Goal: Information Seeking & Learning: Learn about a topic

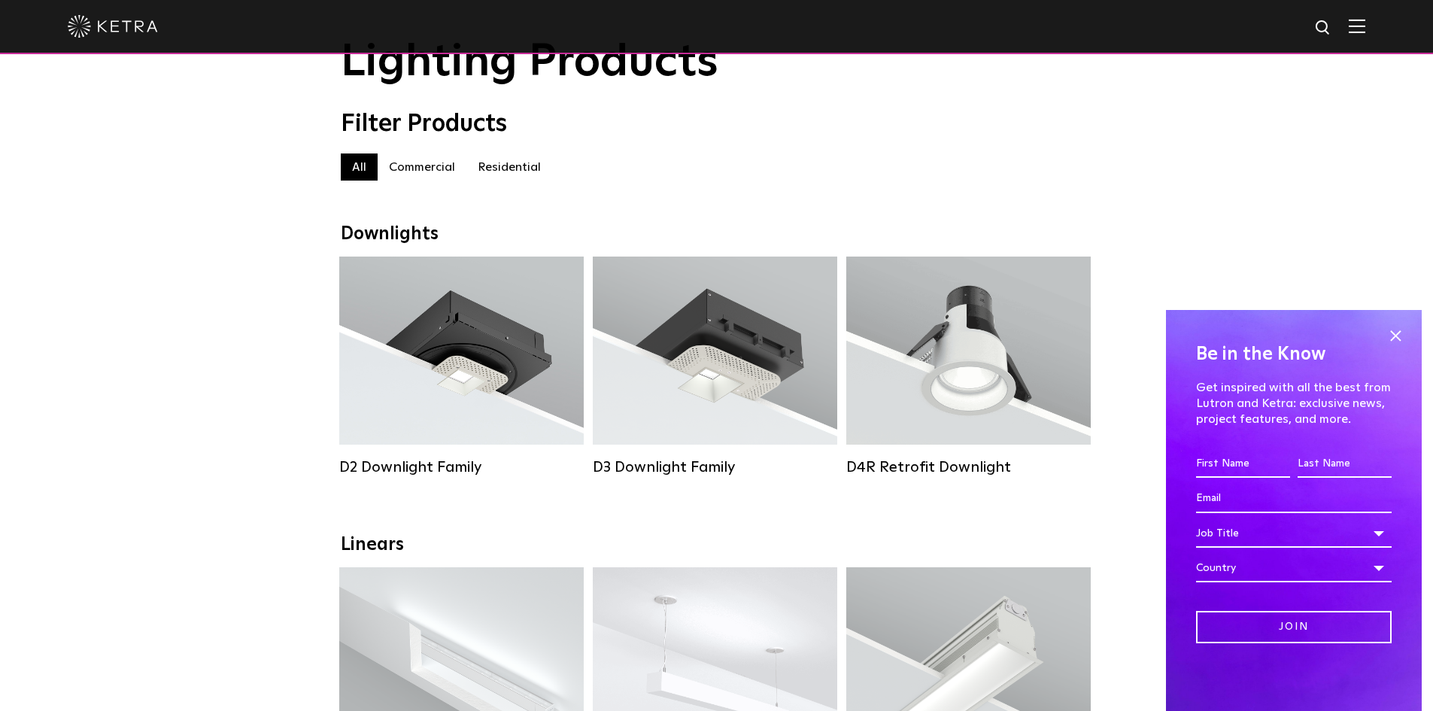
scroll to position [150, 0]
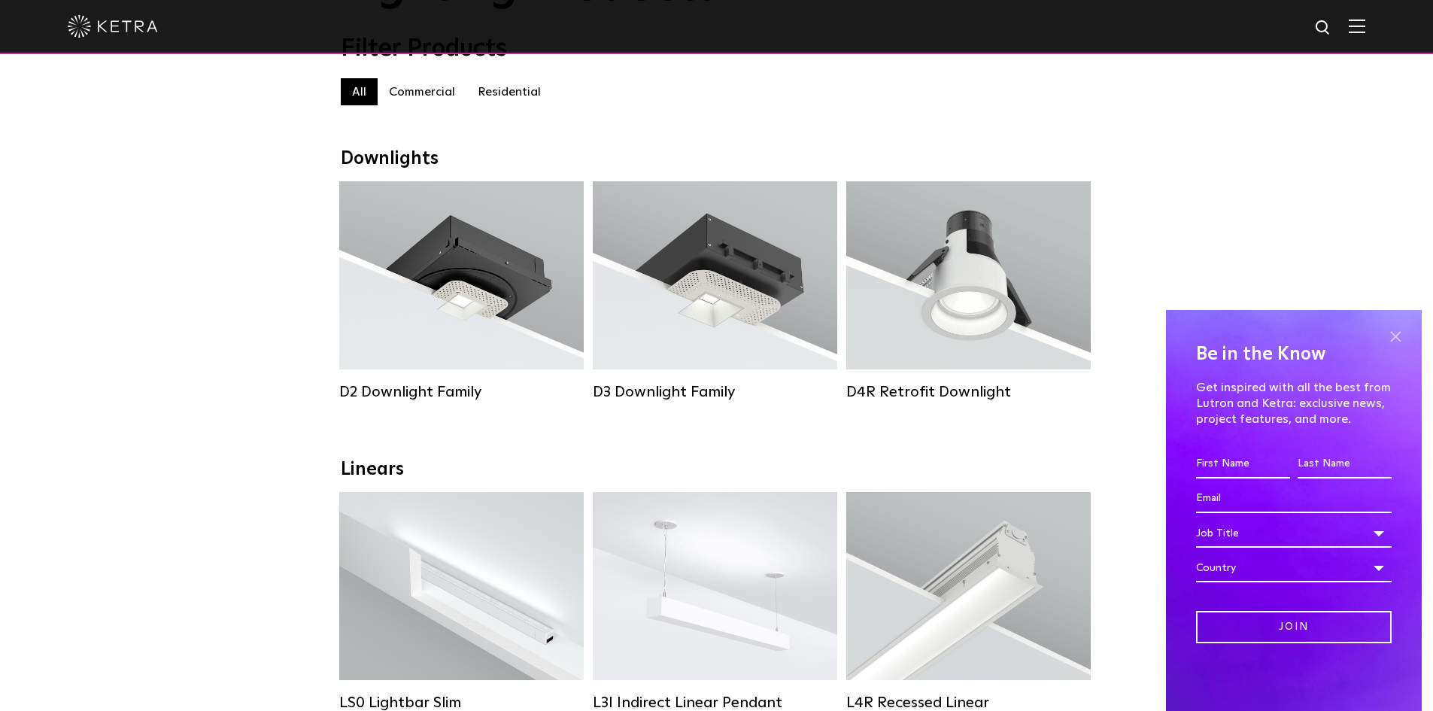
click at [1402, 334] on span at bounding box center [1395, 336] width 23 height 23
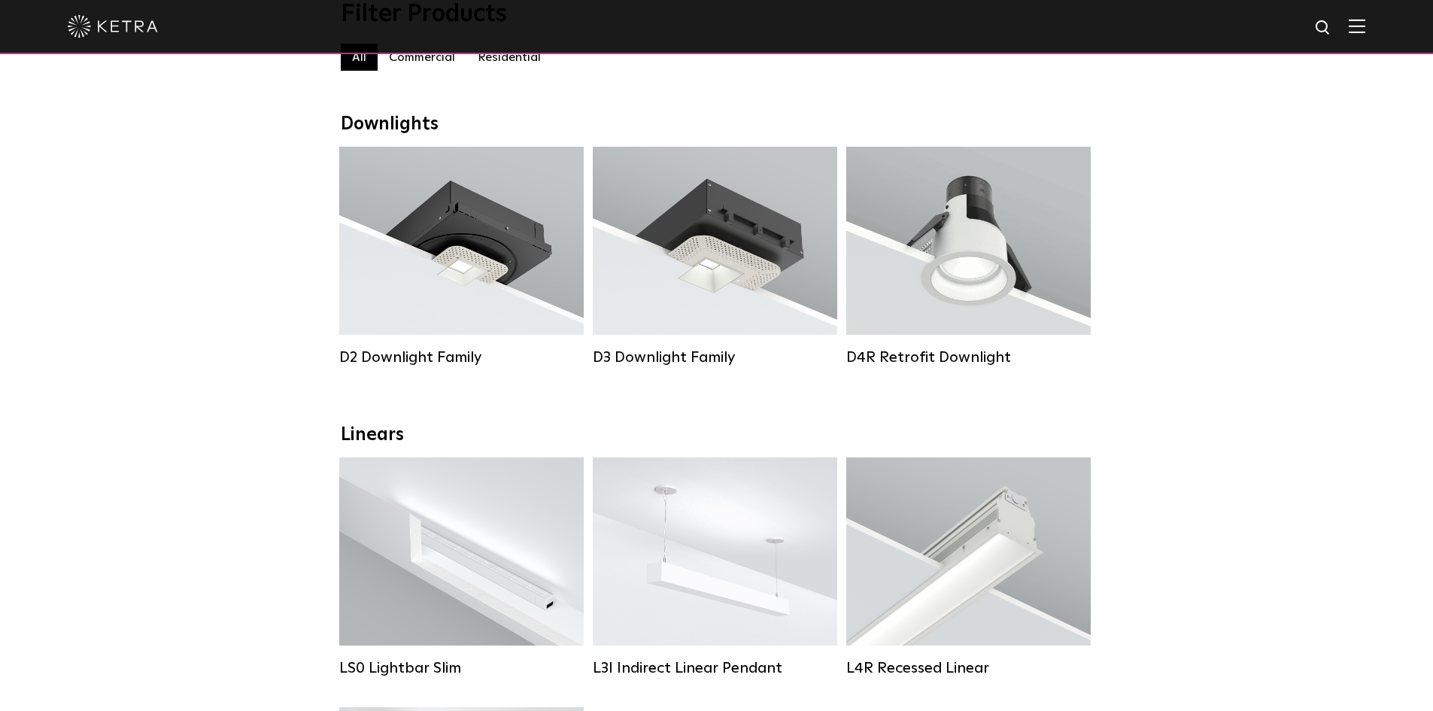
scroll to position [0, 0]
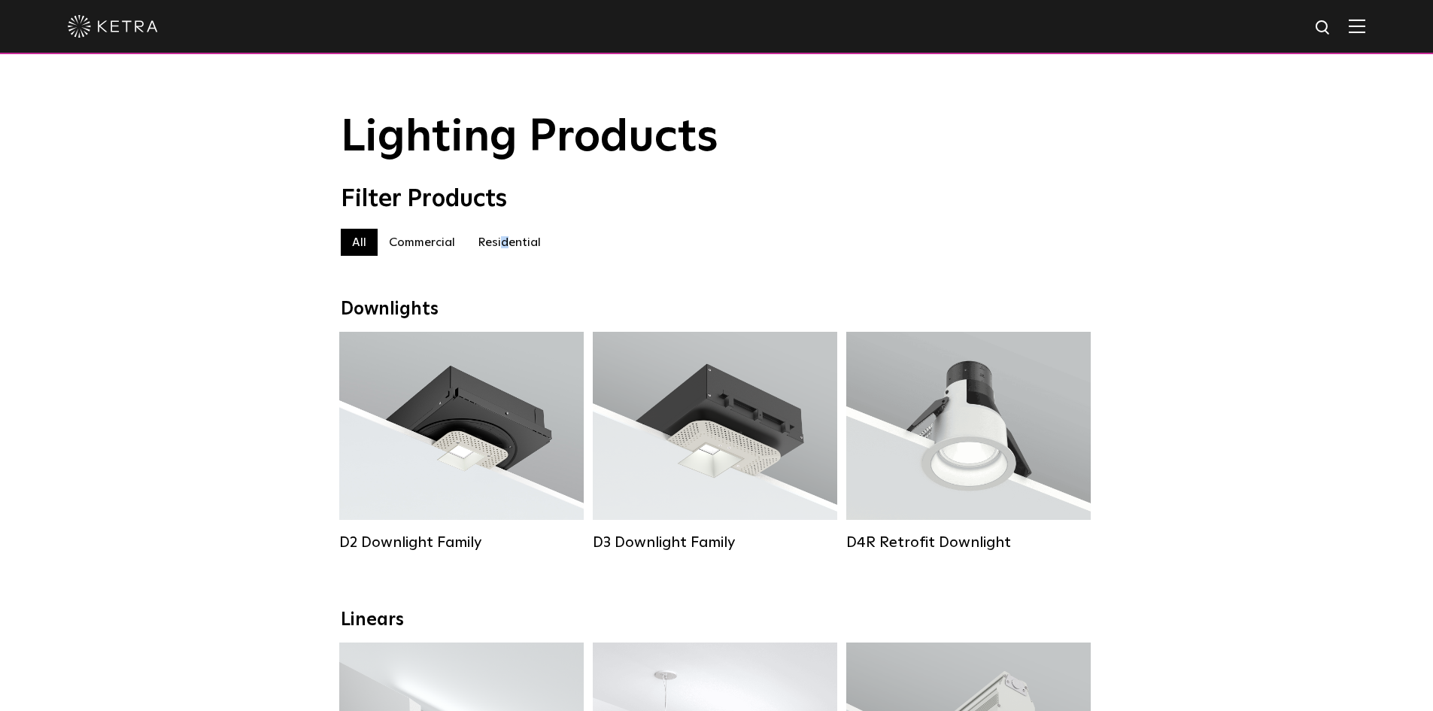
click at [503, 249] on label "Residential" at bounding box center [509, 242] width 86 height 27
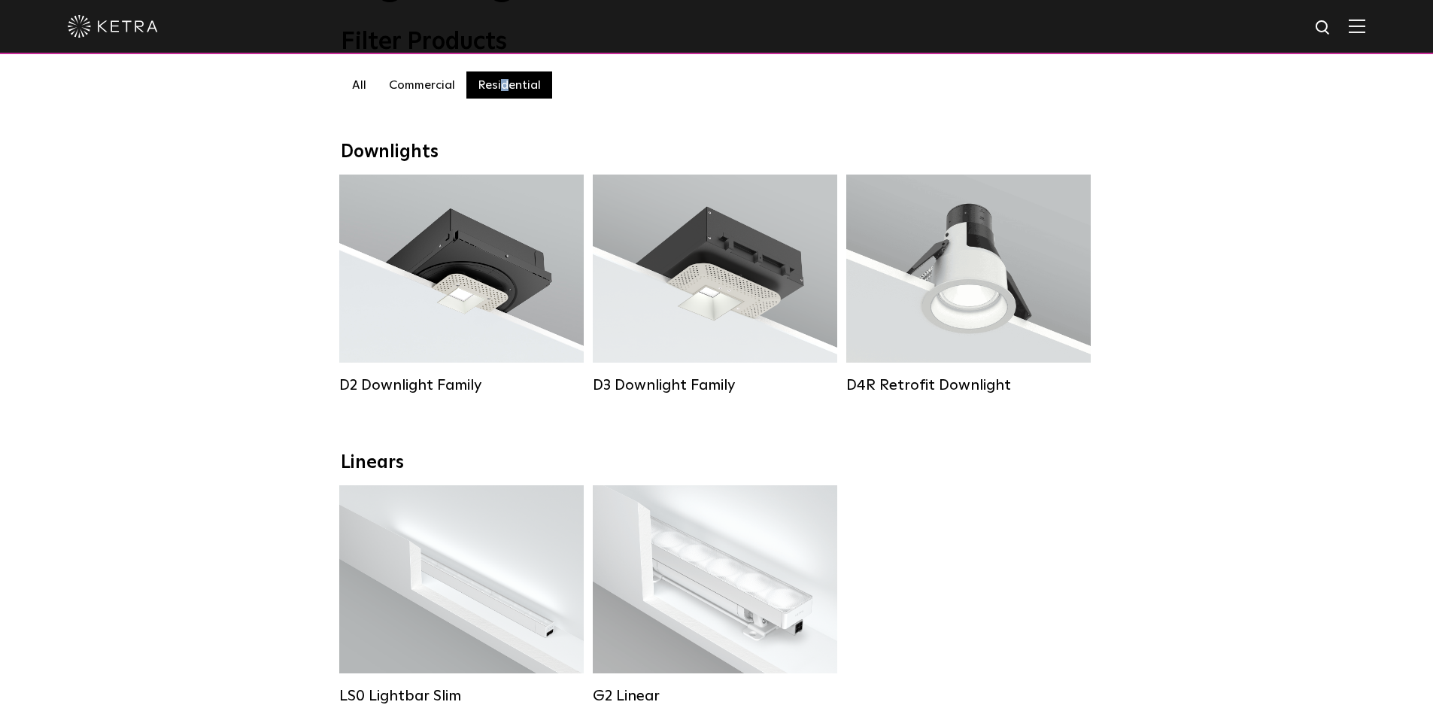
scroll to position [150, 0]
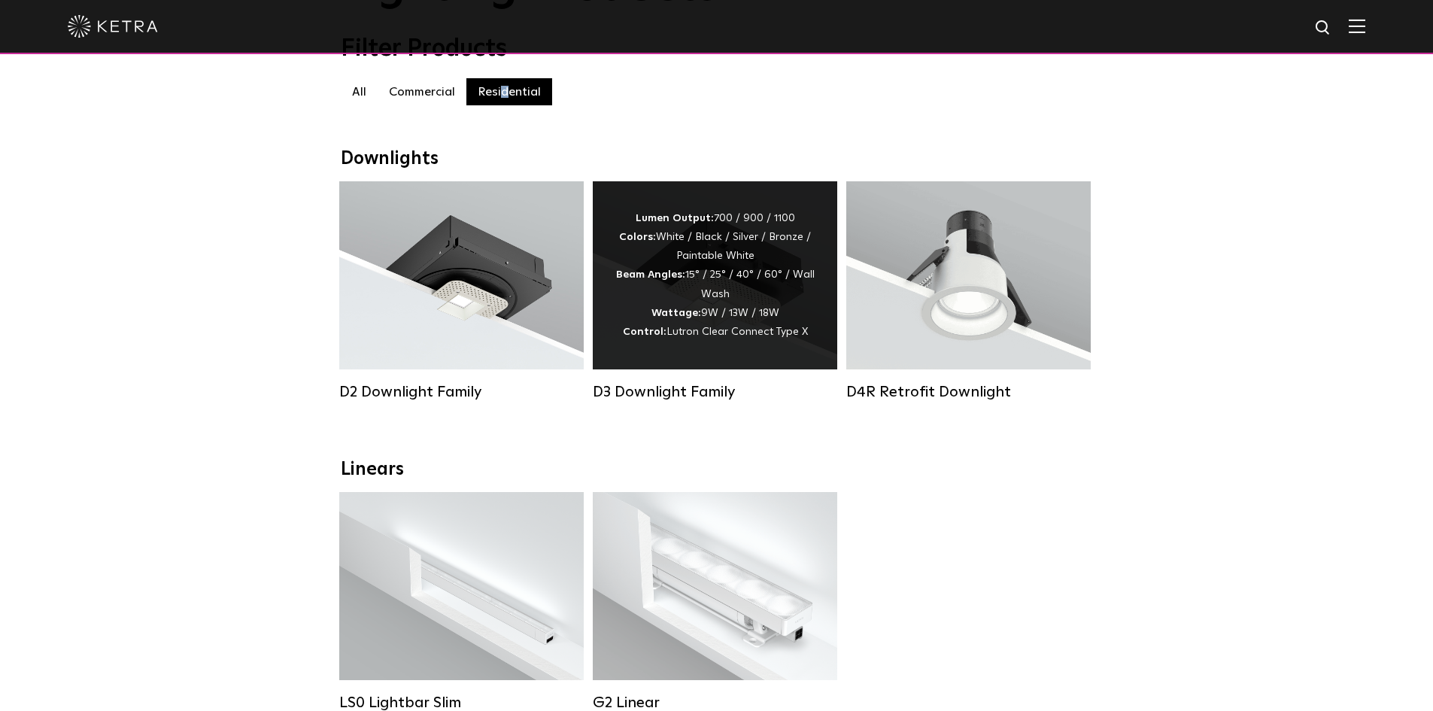
click at [708, 299] on div "Lumen Output: 700 / 900 / 1100 Colors: White / Black / Silver / Bronze / Painta…" at bounding box center [714, 275] width 199 height 132
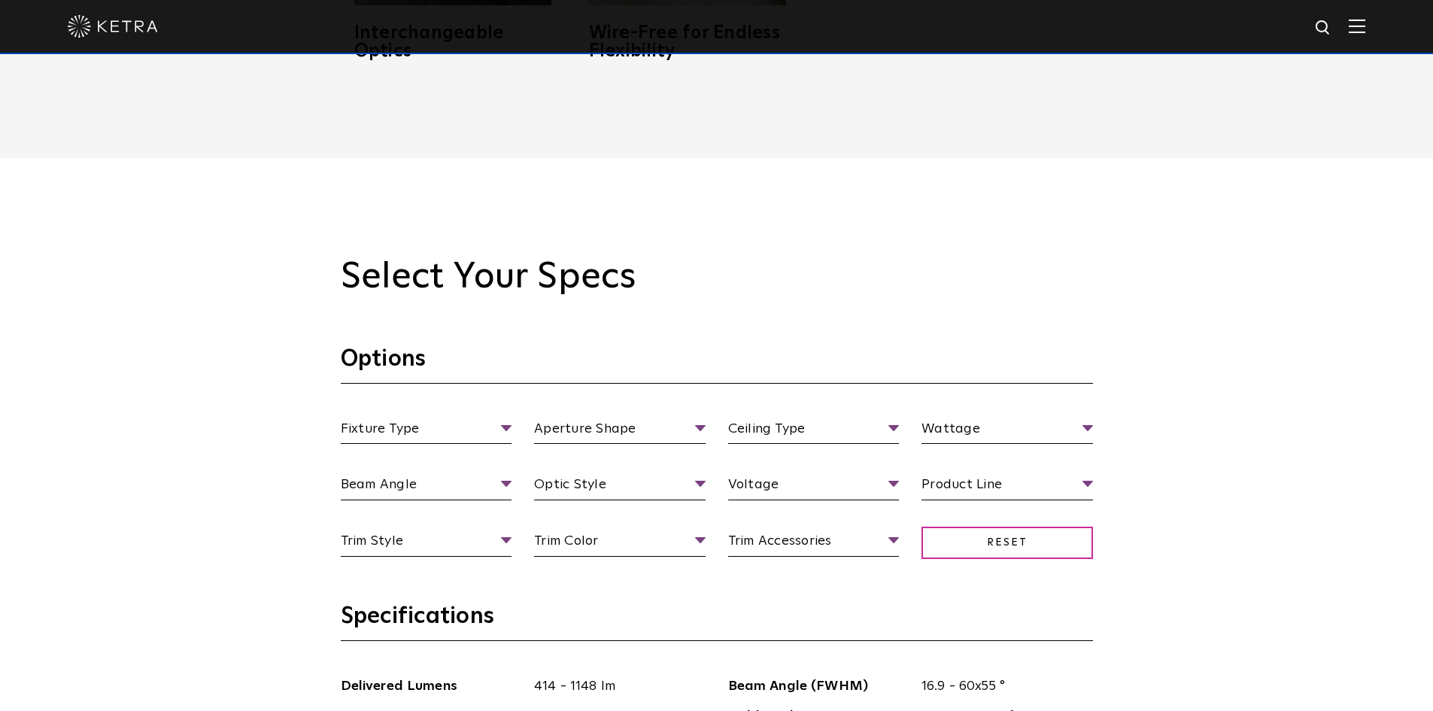
scroll to position [1354, 0]
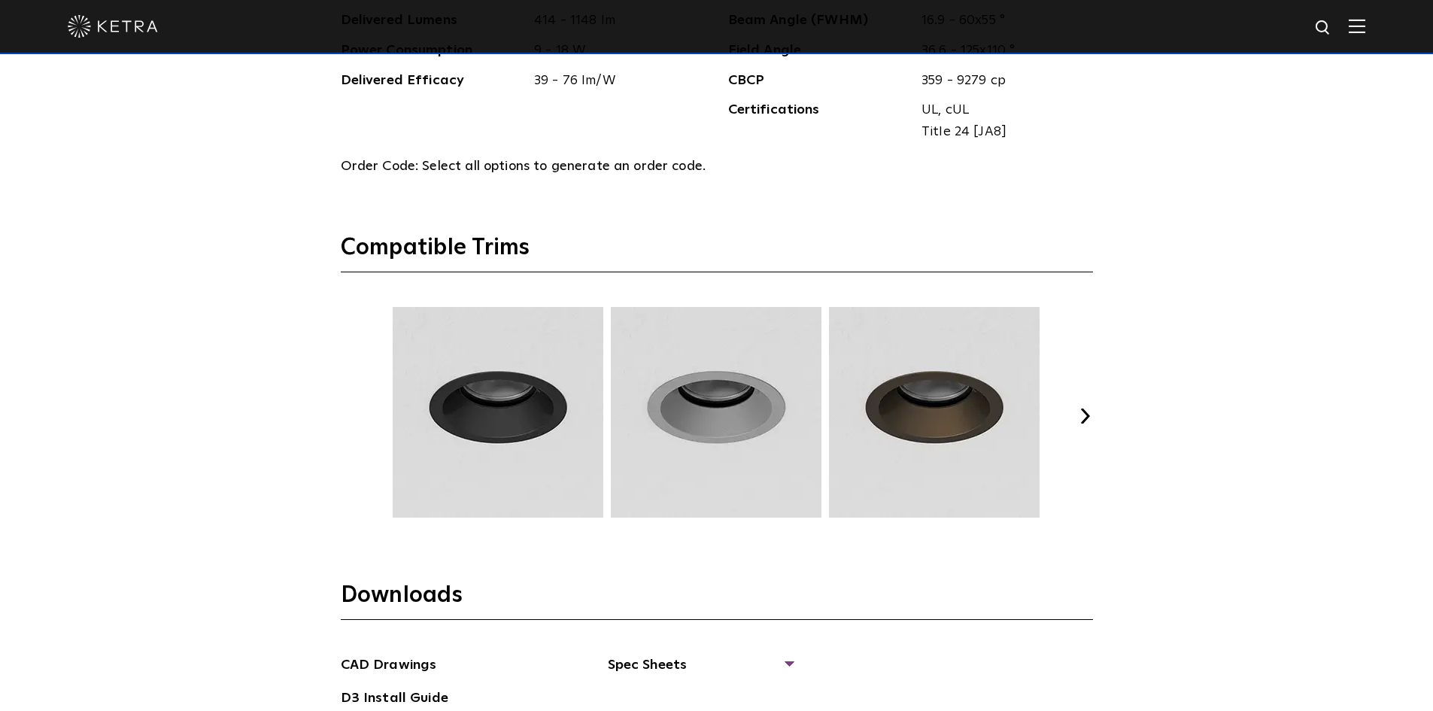
scroll to position [2031, 0]
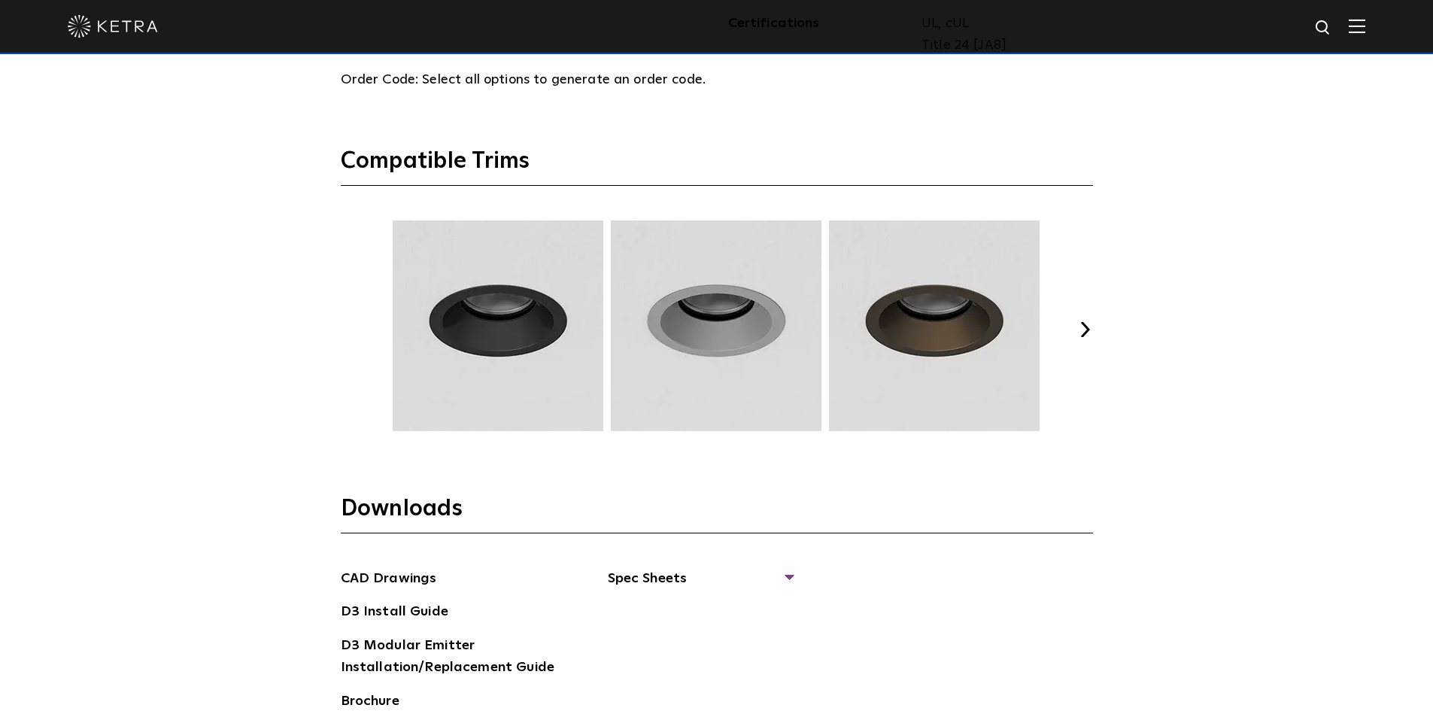
click at [1092, 326] on button "Next" at bounding box center [1085, 329] width 15 height 15
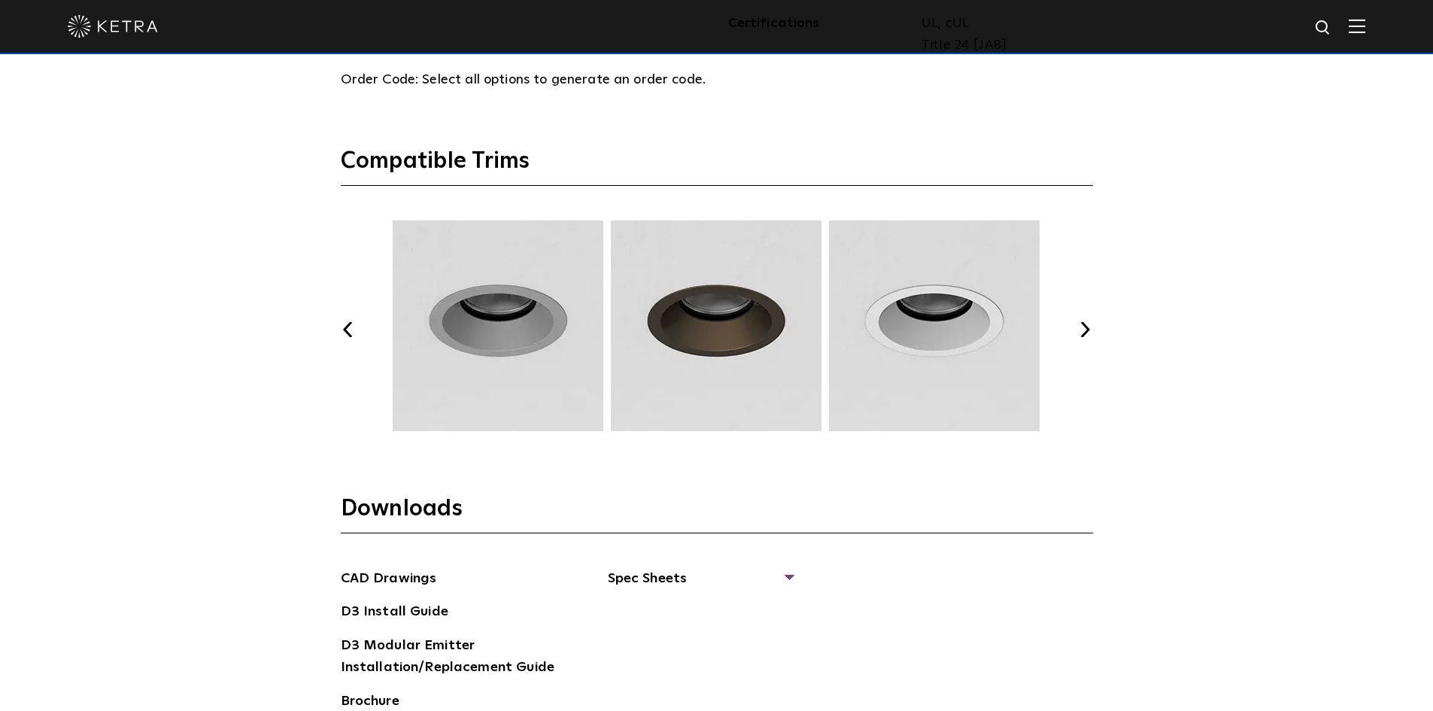
click at [348, 328] on button "Previous" at bounding box center [348, 329] width 15 height 15
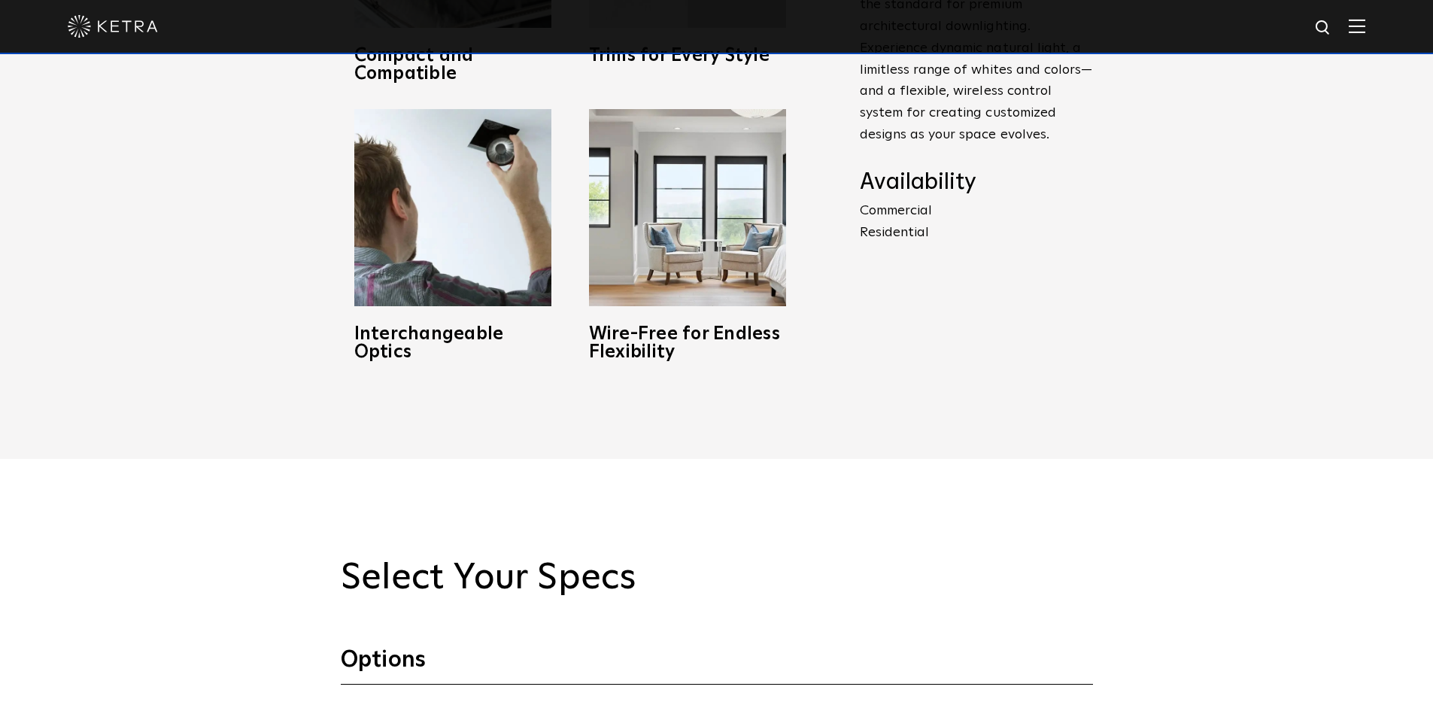
scroll to position [1279, 0]
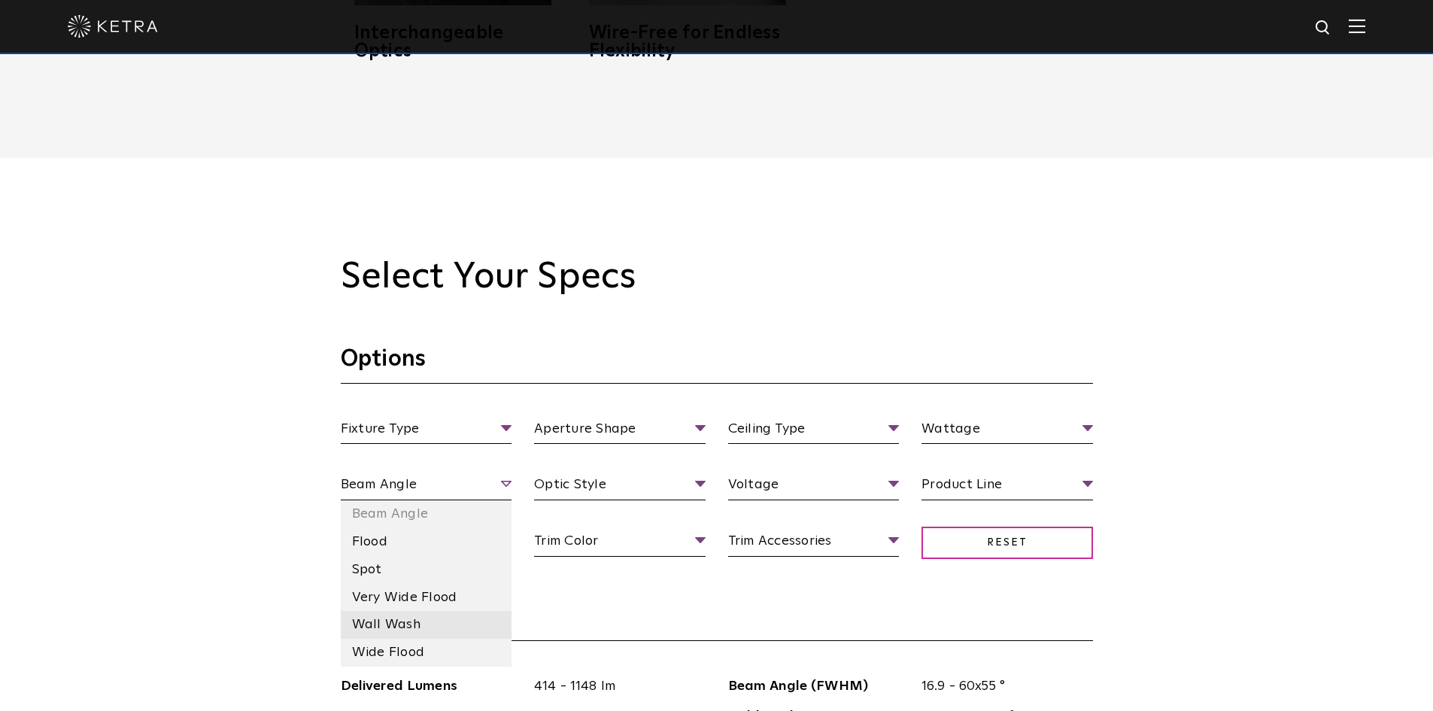
click at [383, 627] on li "Wall Wash" at bounding box center [427, 625] width 172 height 28
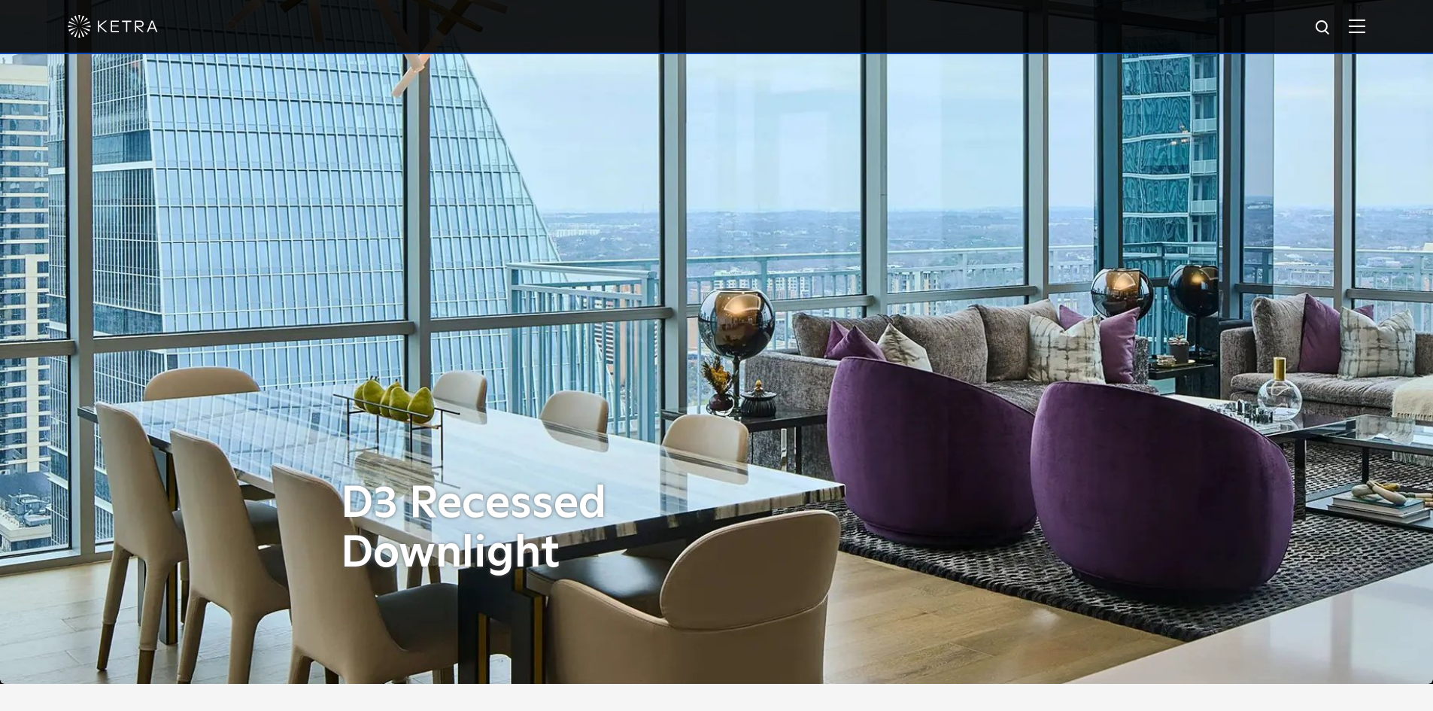
scroll to position [0, 0]
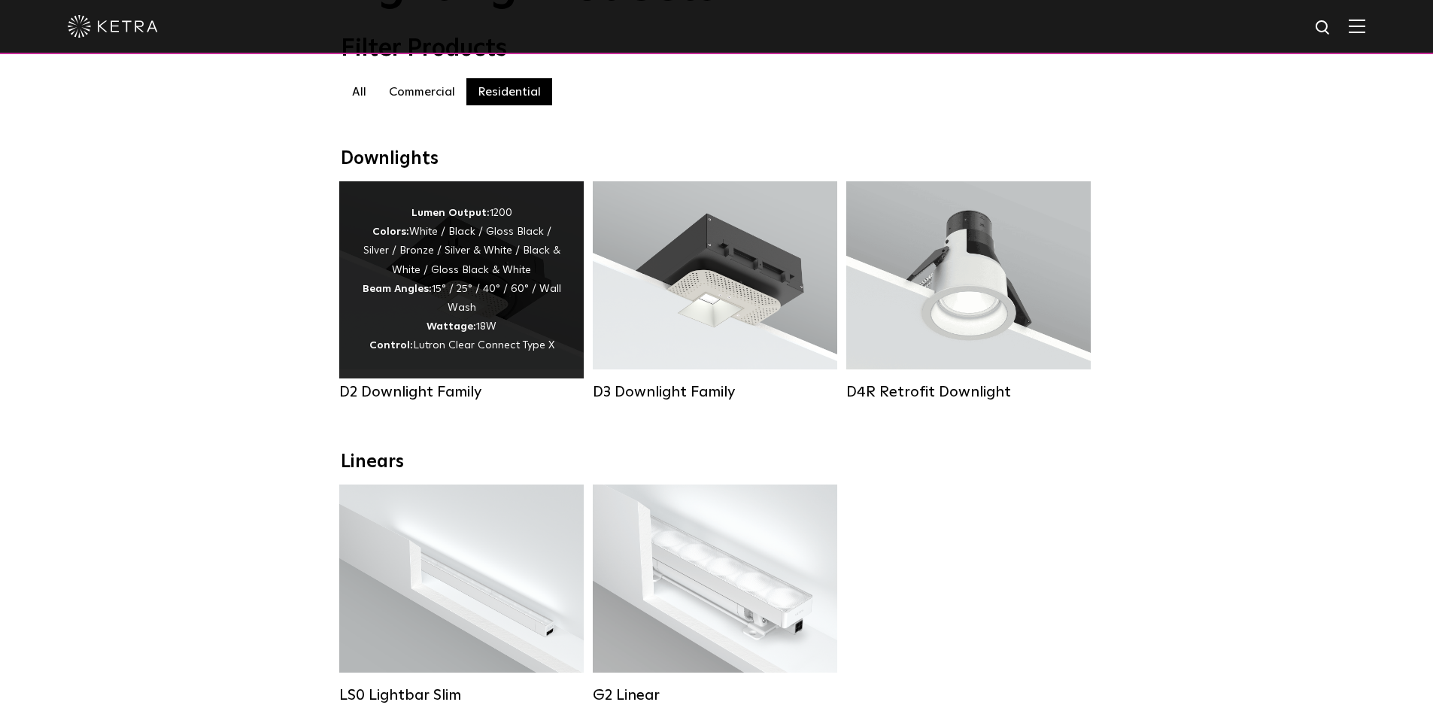
click at [448, 332] on strong "Wattage:" at bounding box center [452, 326] width 50 height 11
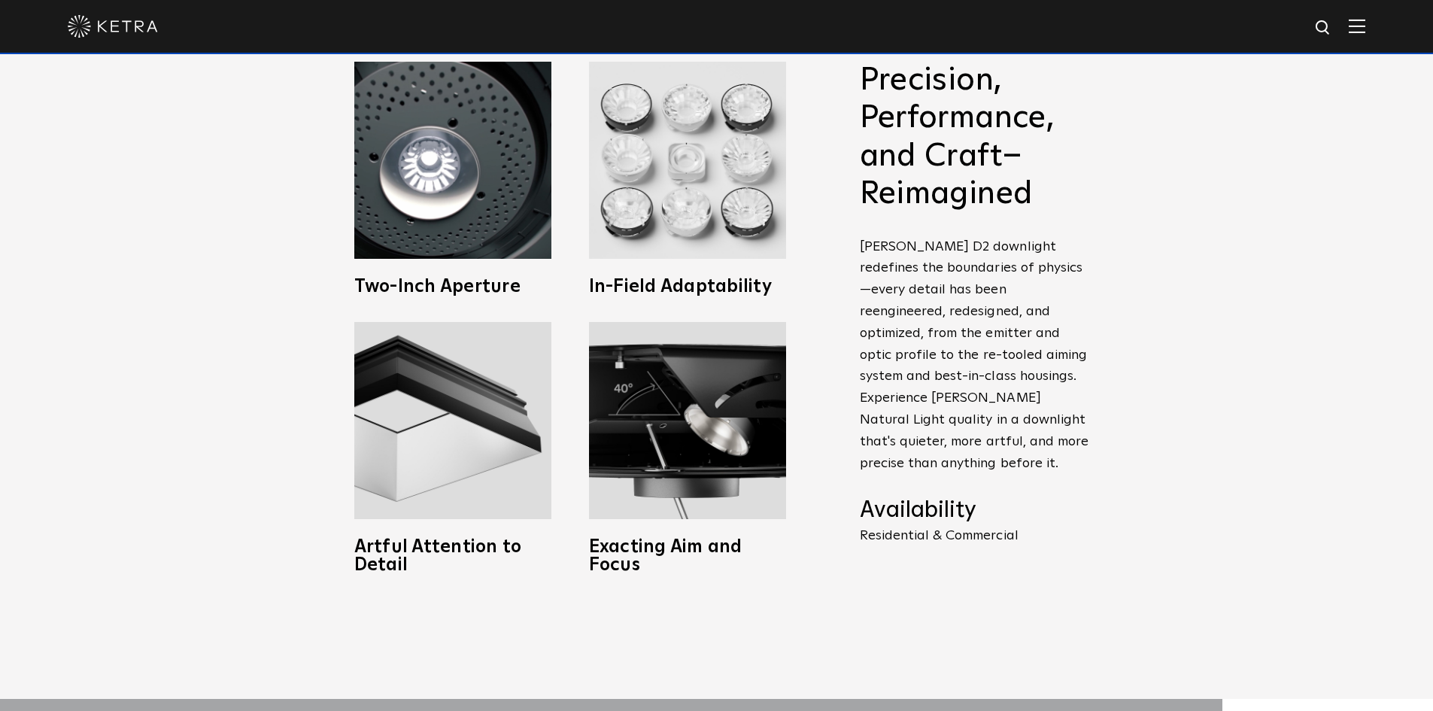
scroll to position [752, 0]
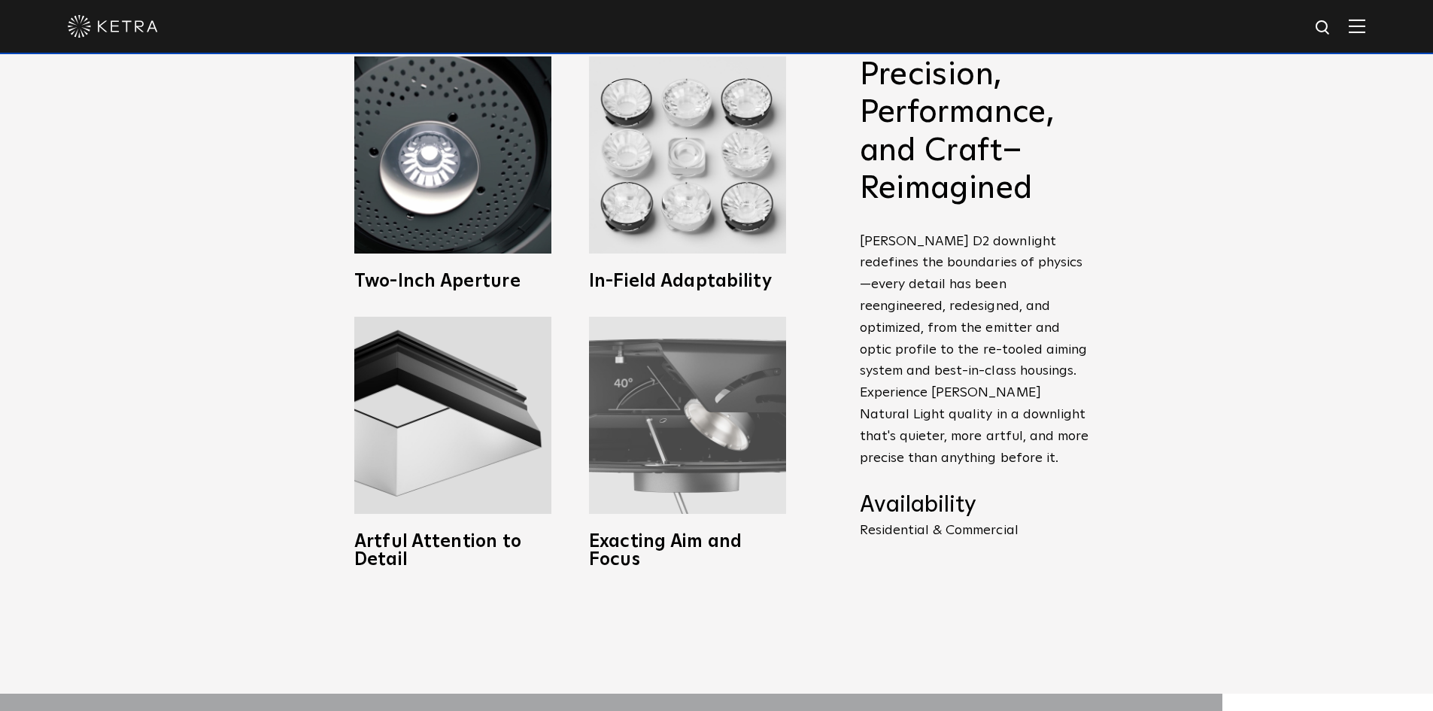
click at [673, 488] on img at bounding box center [687, 415] width 197 height 197
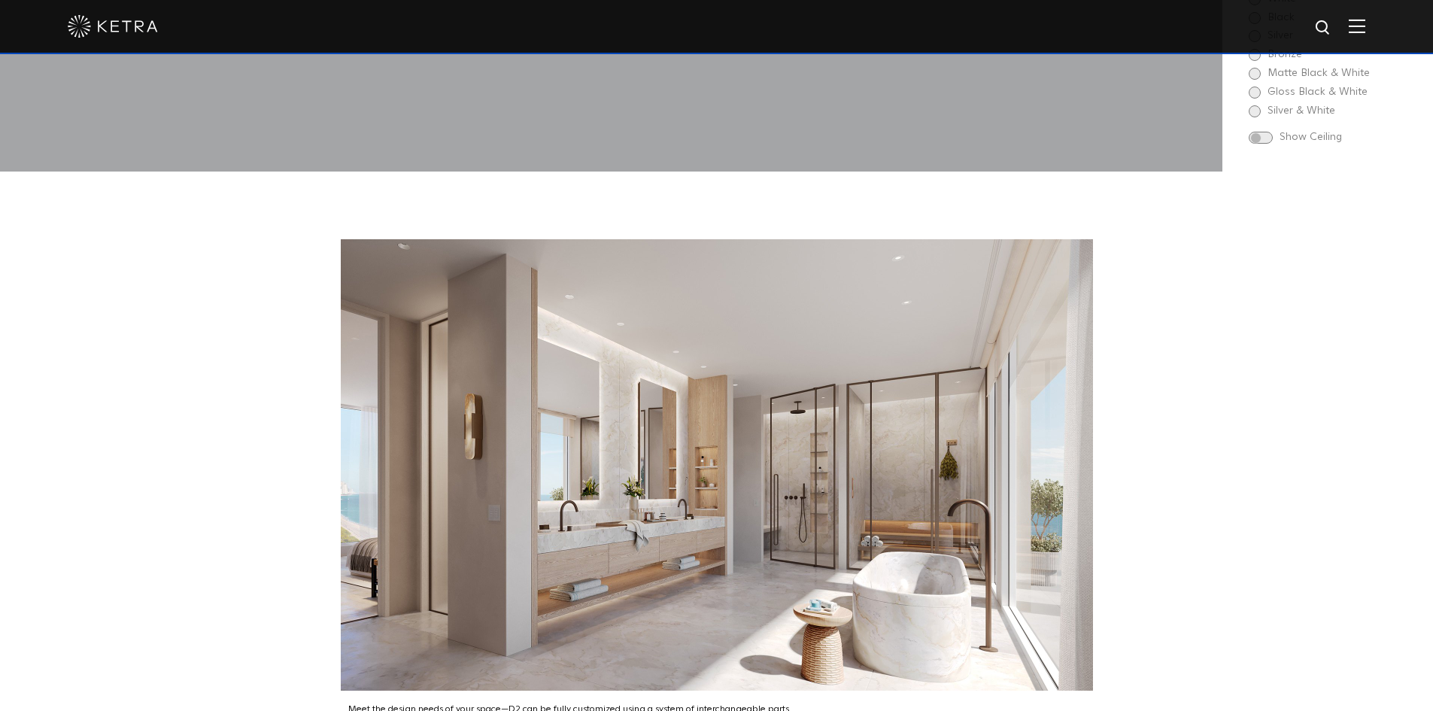
scroll to position [2107, 0]
click at [1143, 366] on div "Meet the design needs of your space—D2 can be fully customized using a system o…" at bounding box center [716, 486] width 1433 height 630
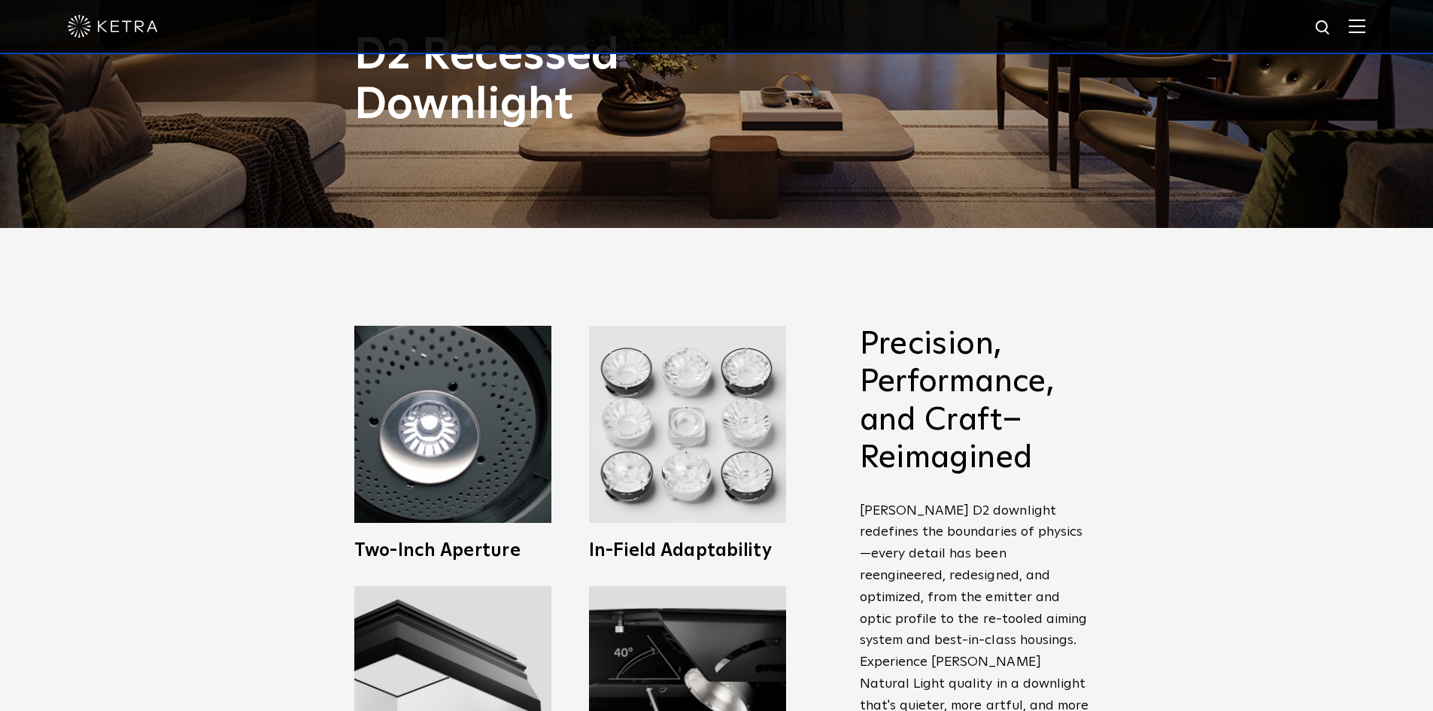
scroll to position [602, 0]
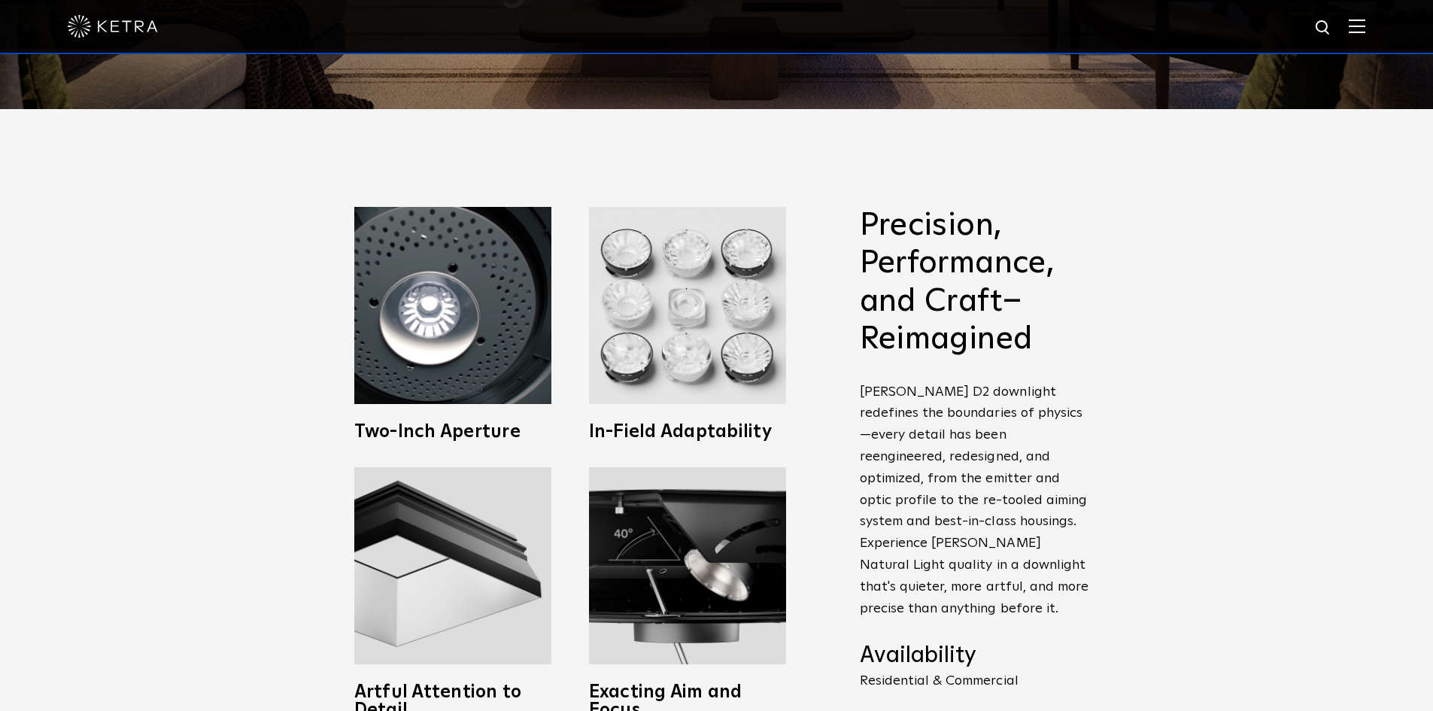
click at [133, 295] on div "Precision, Performance, and Craft–Reimagined Ketra D2 downlight redefines the b…" at bounding box center [716, 476] width 1433 height 735
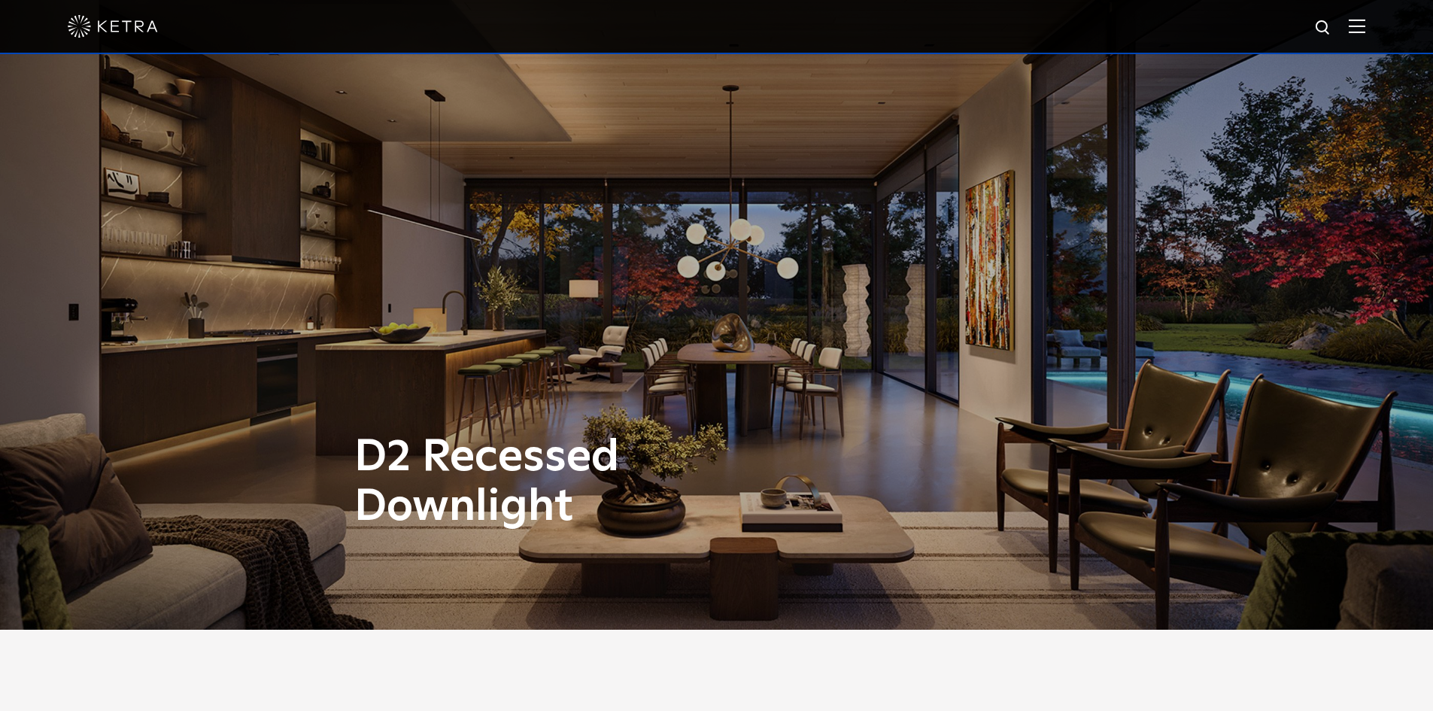
scroll to position [0, 0]
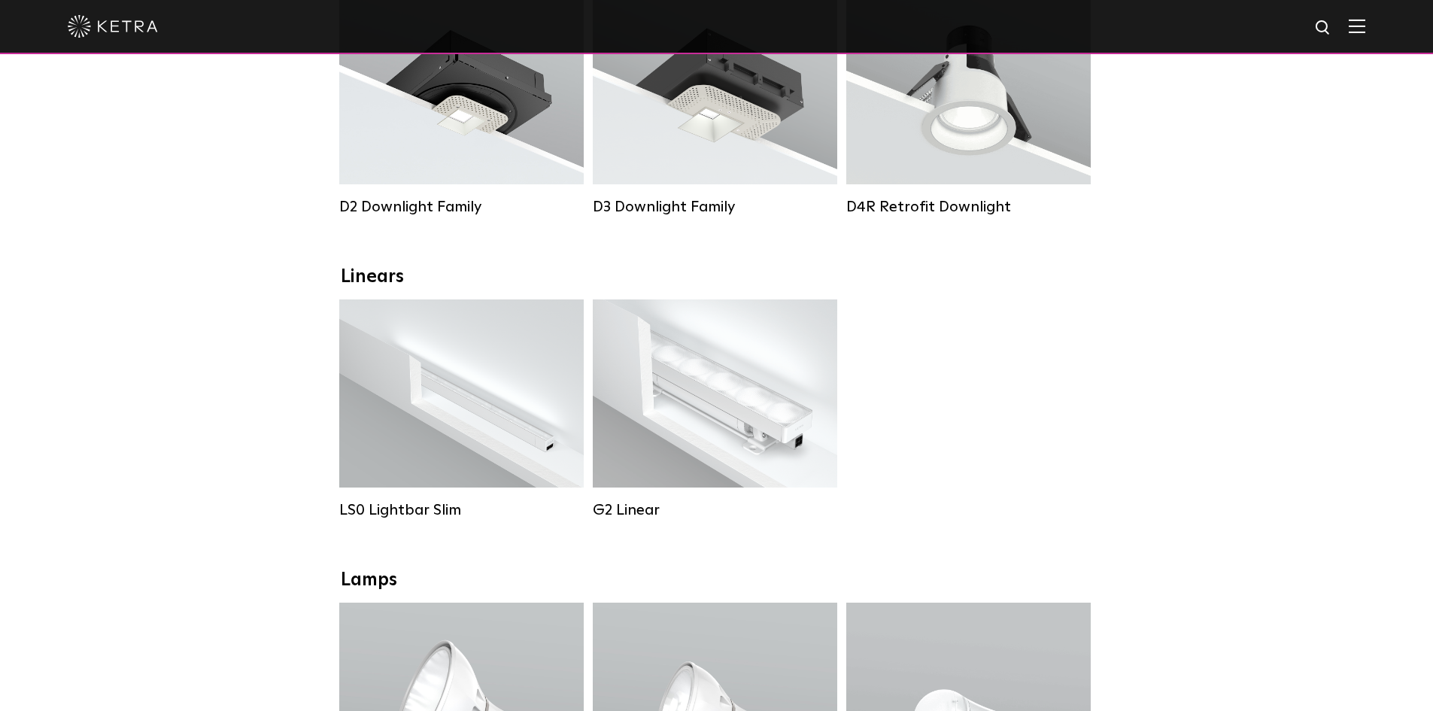
scroll to position [301, 0]
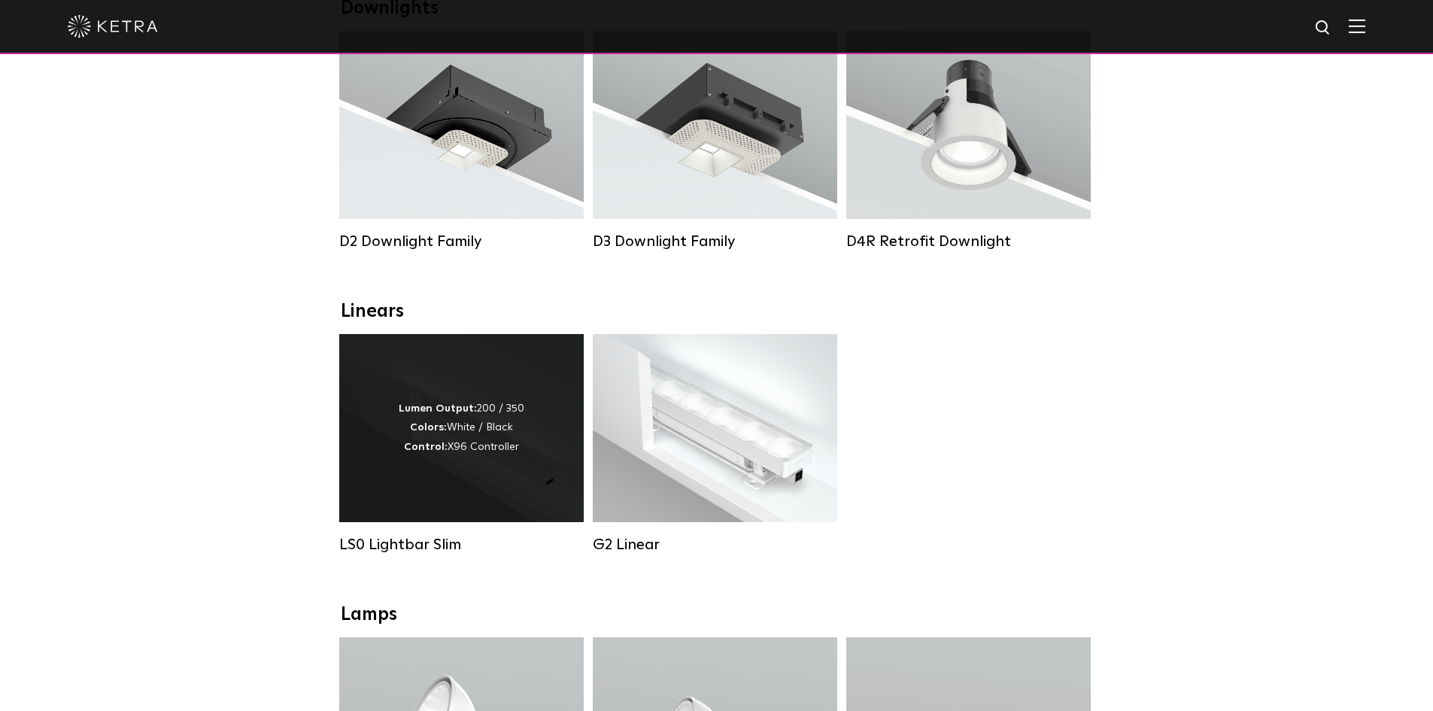
click at [416, 554] on div "LS0 Lightbar Slim" at bounding box center [461, 545] width 245 height 18
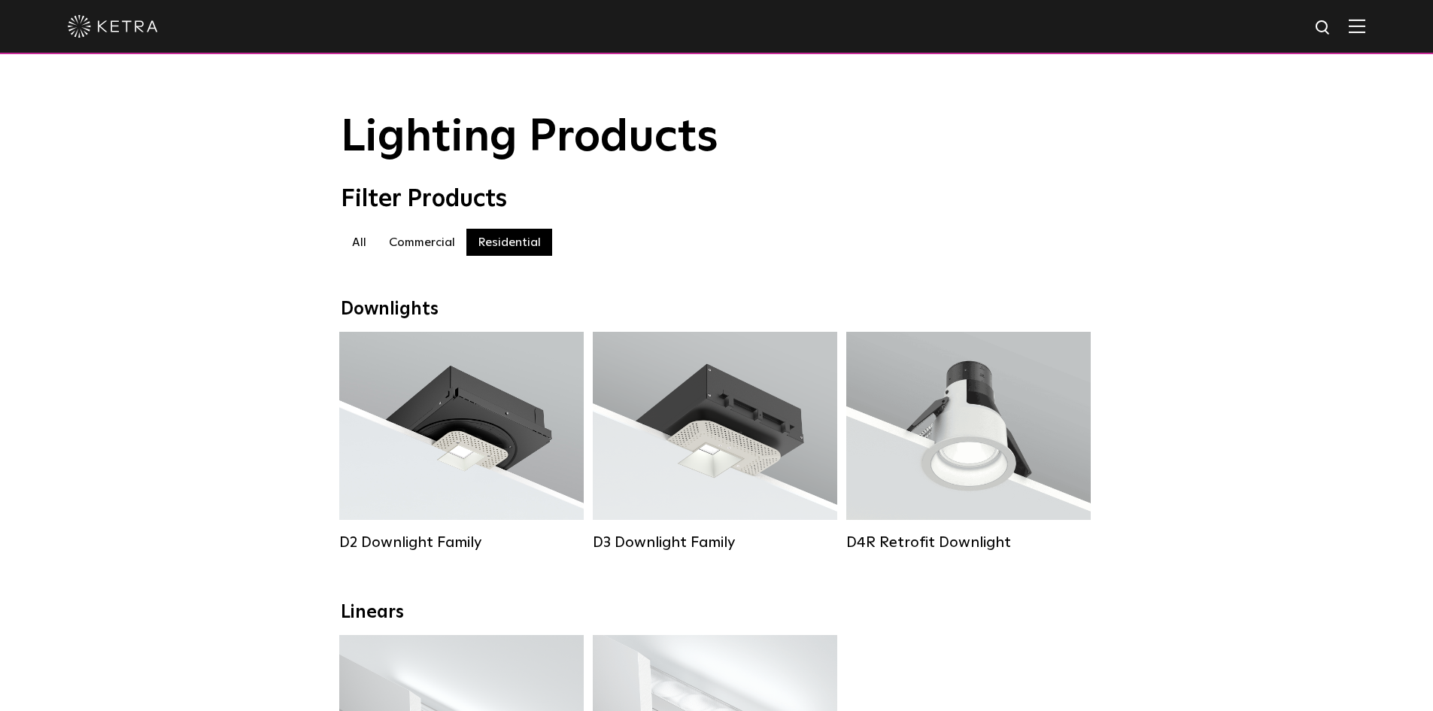
click at [418, 253] on label "Commercial" at bounding box center [422, 242] width 89 height 27
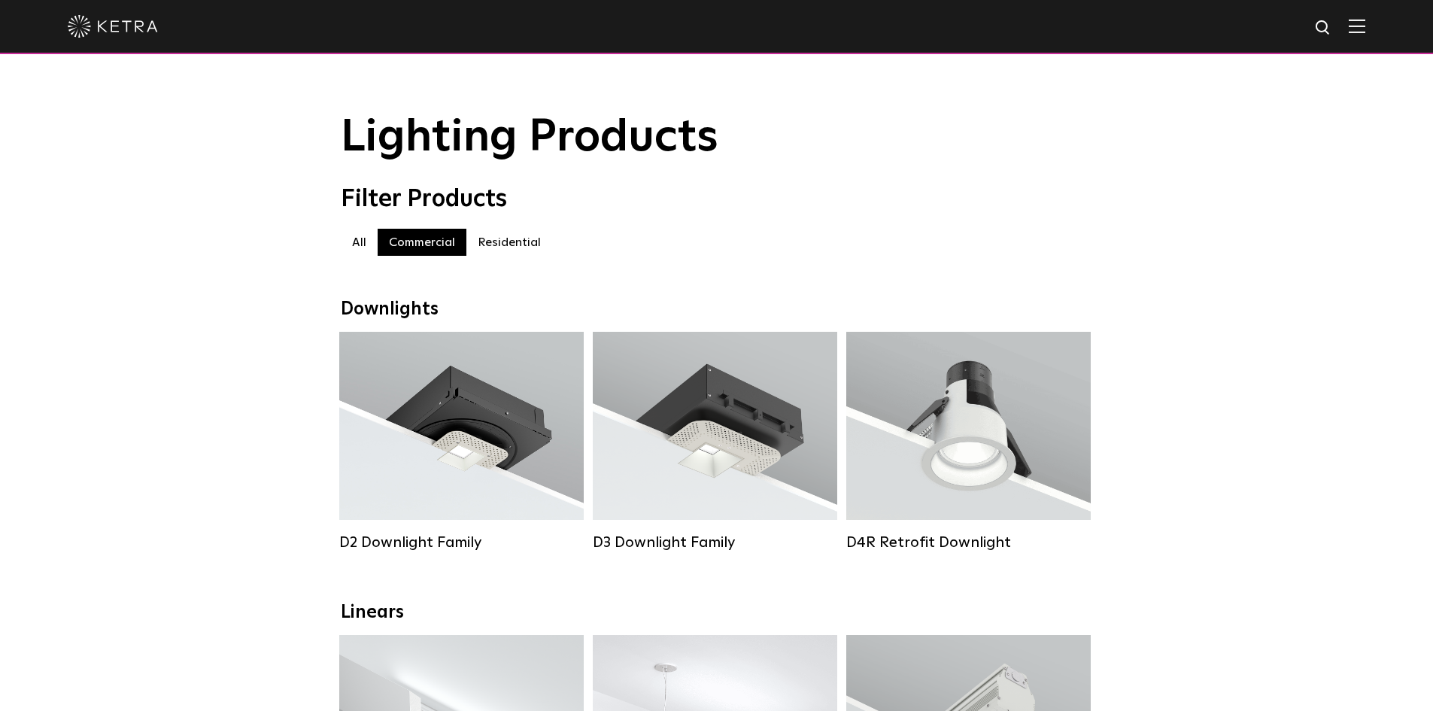
click at [522, 243] on label "Residential" at bounding box center [509, 242] width 86 height 27
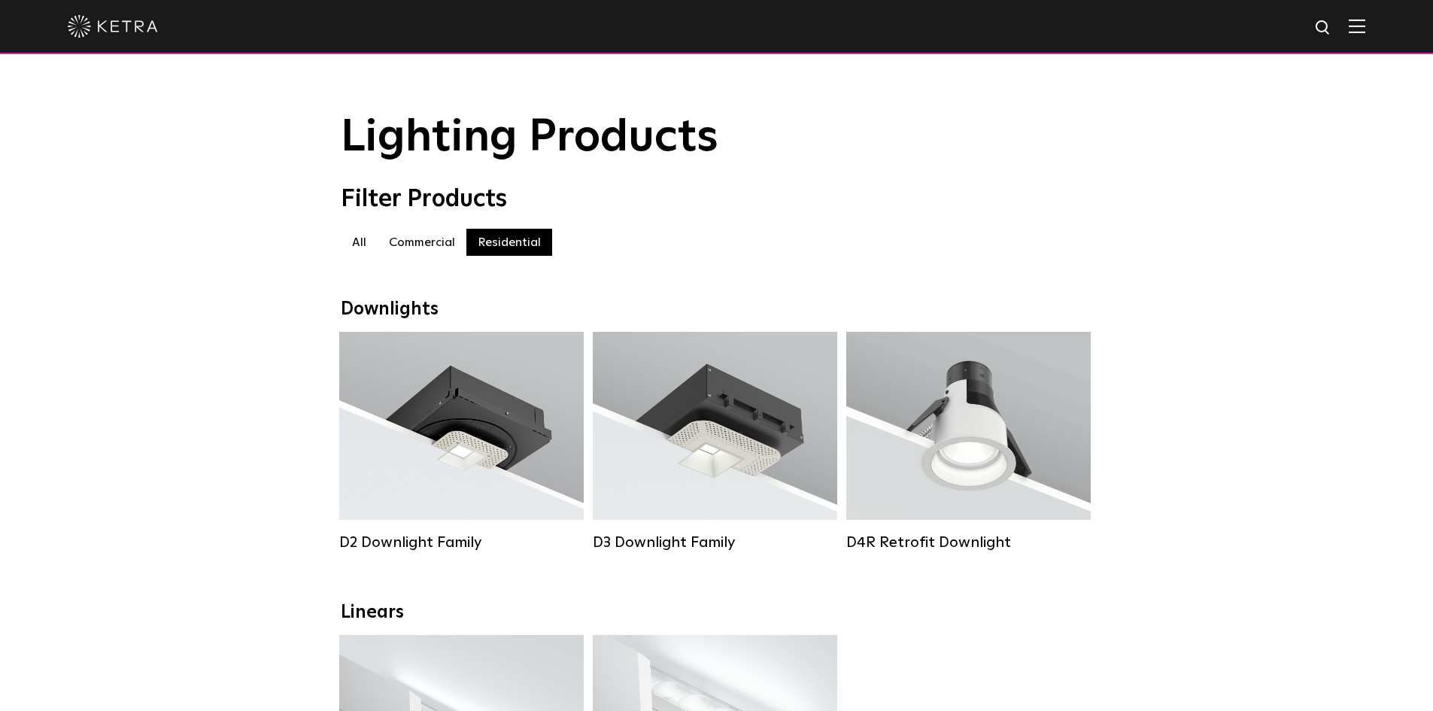
click at [1333, 23] on img at bounding box center [1323, 28] width 19 height 19
type input ";"
type input "lumaris"
click at [1276, 17] on button "Search" at bounding box center [1287, 28] width 23 height 23
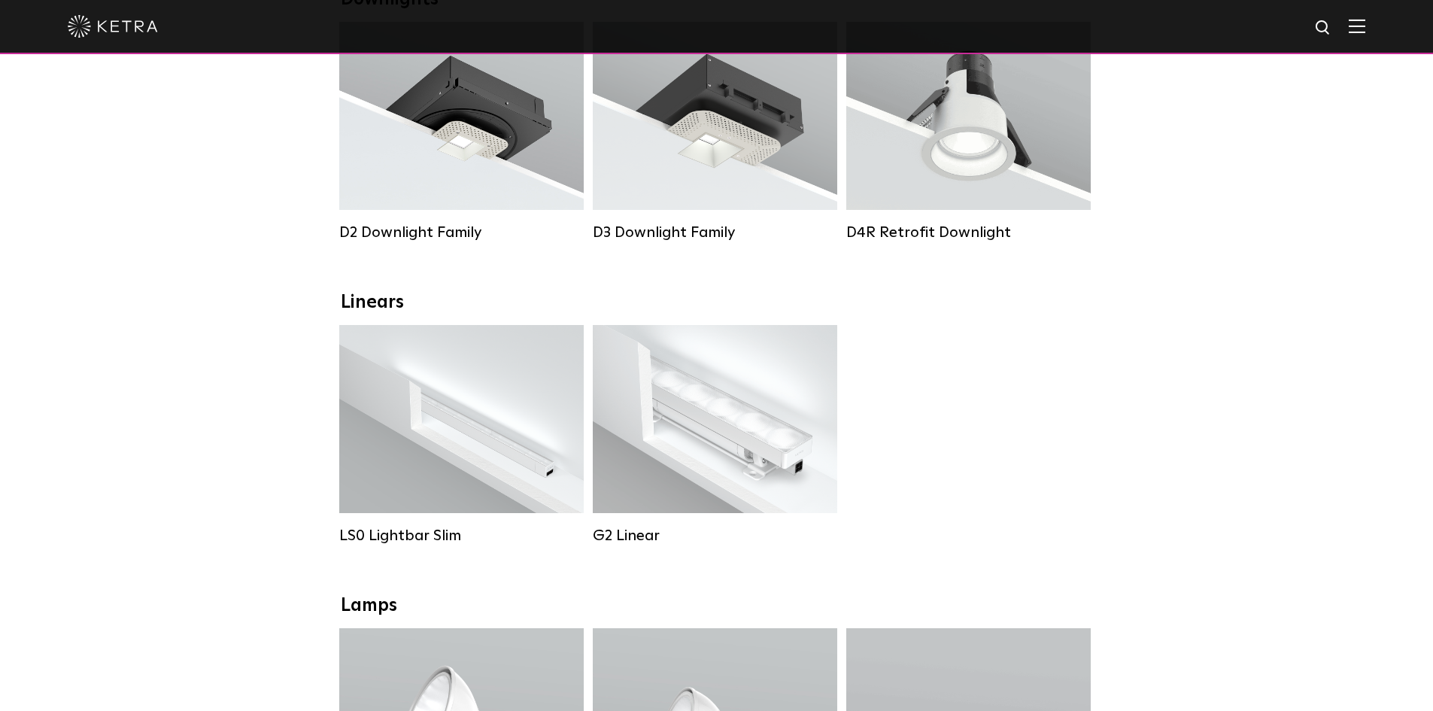
scroll to position [226, 0]
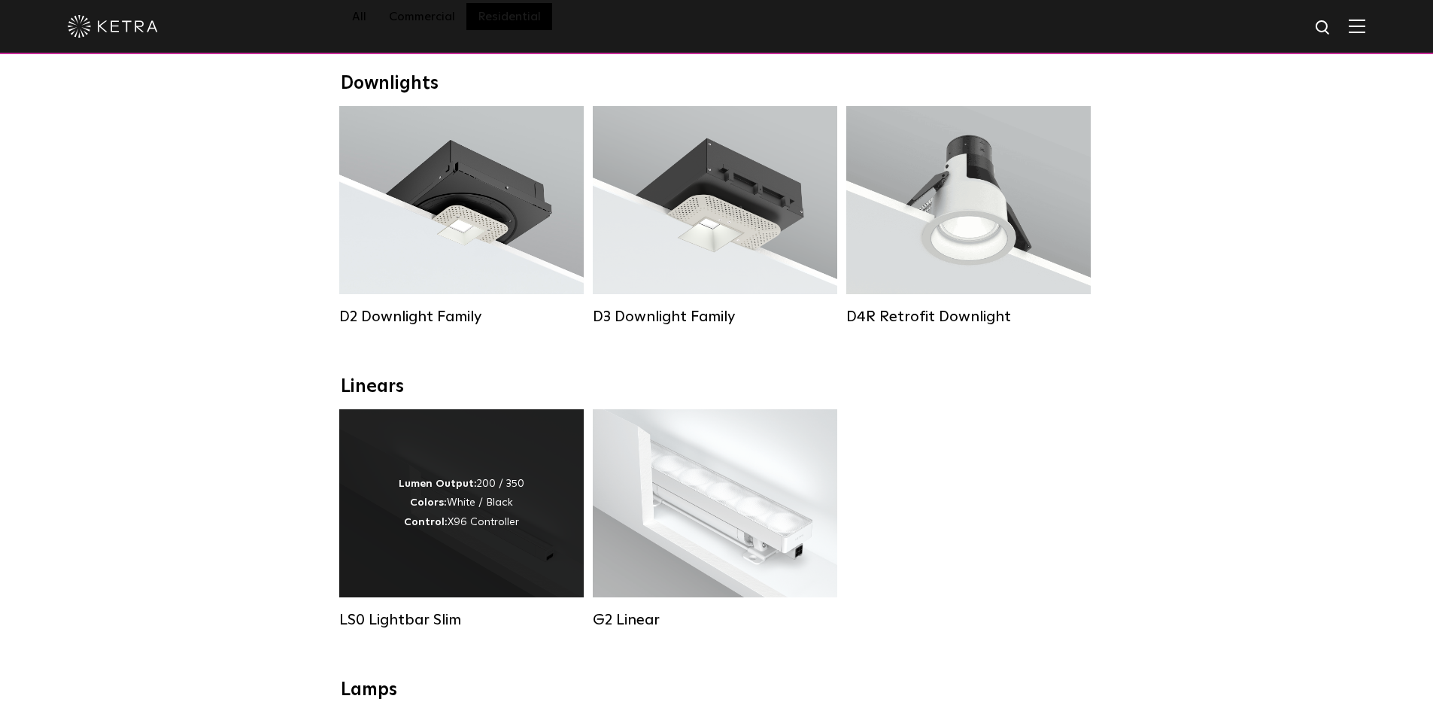
click at [445, 548] on div "Lumen Output: 200 / 350 Colors: White / Black Control: X96 Controller" at bounding box center [461, 503] width 245 height 188
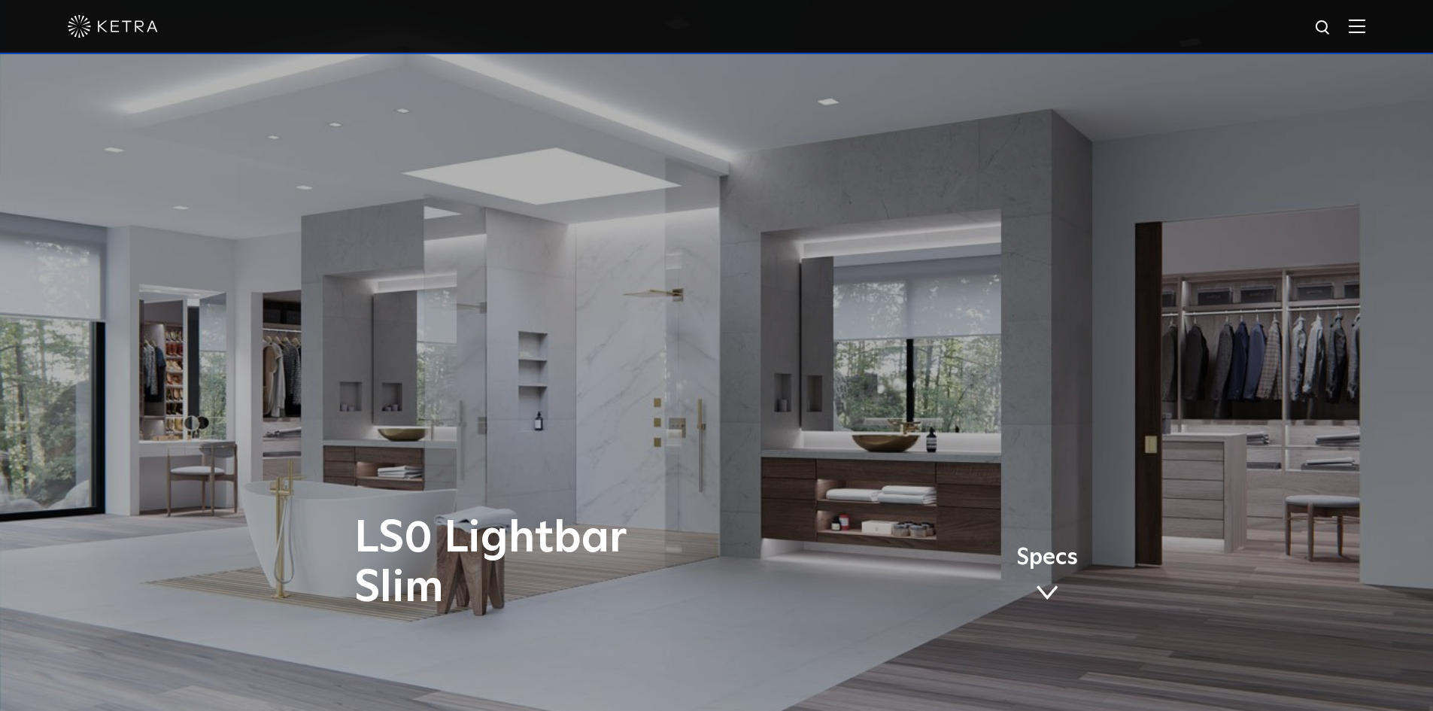
click at [924, 437] on div "LS0 Lightbar Slim Specs" at bounding box center [716, 355] width 1433 height 711
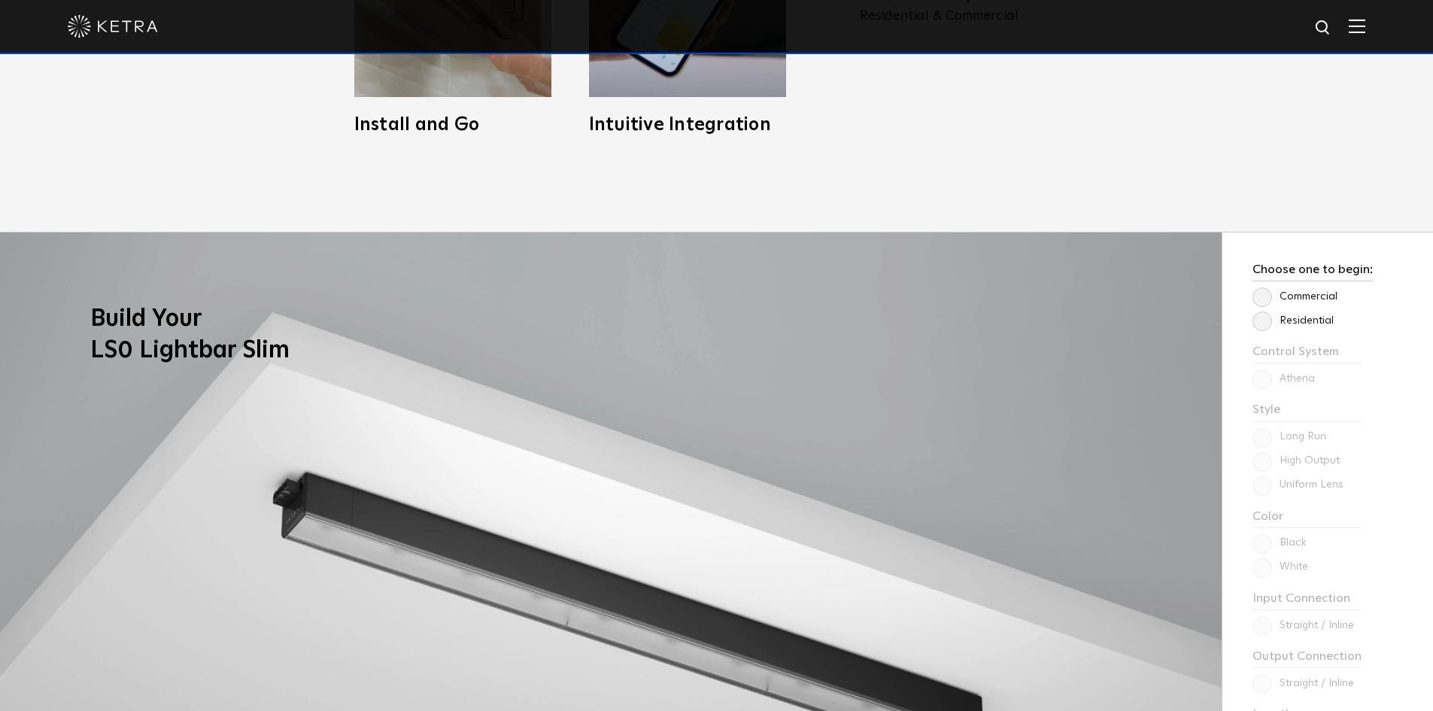
scroll to position [1354, 0]
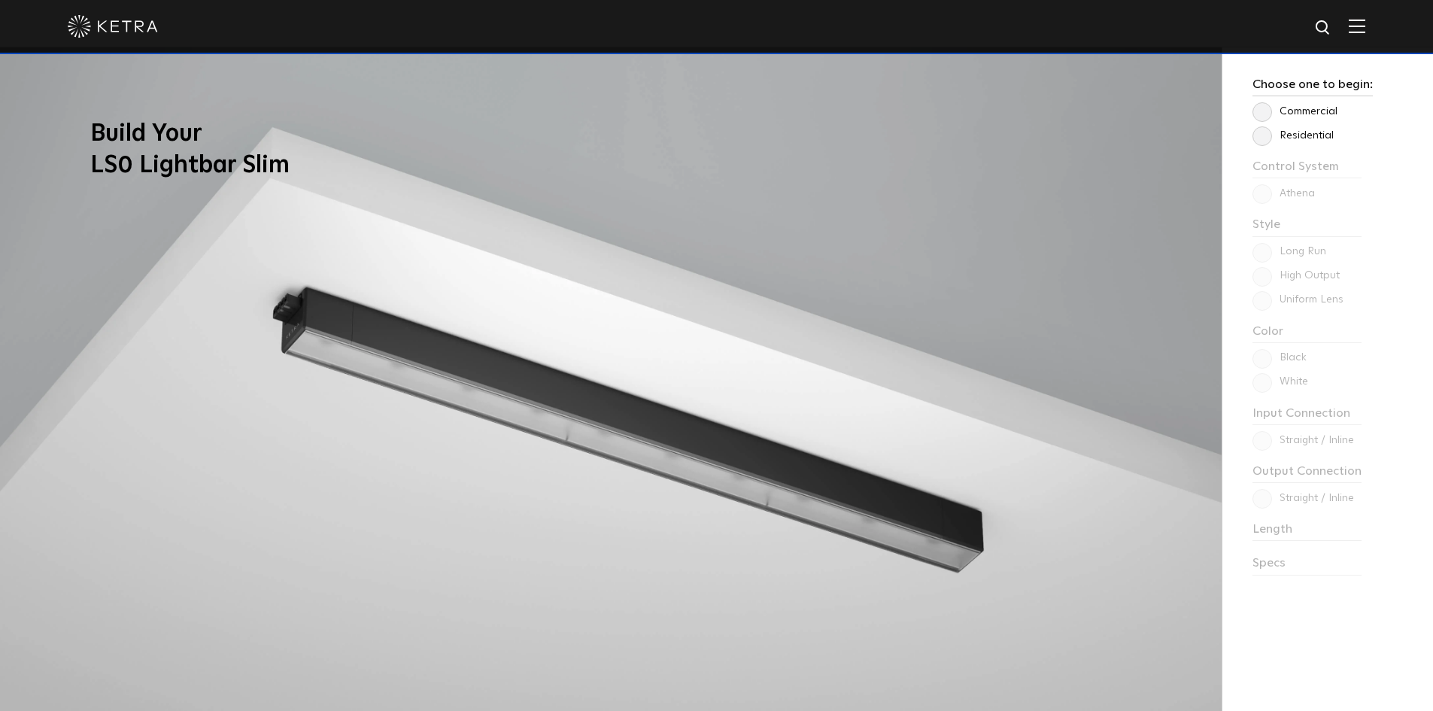
click at [1274, 141] on label "Residential" at bounding box center [1293, 135] width 81 height 13
click at [0, 0] on input "Residential" at bounding box center [0, 0] width 0 height 0
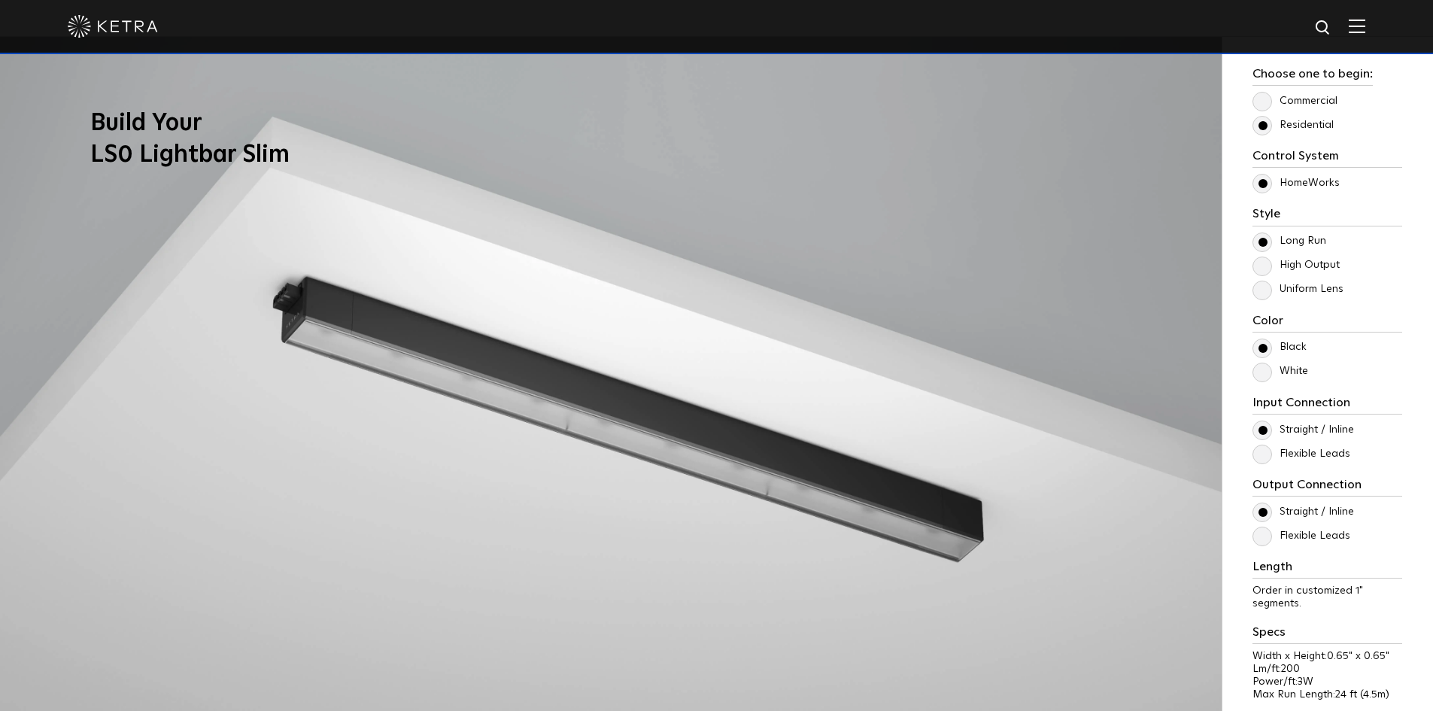
scroll to position [1429, 0]
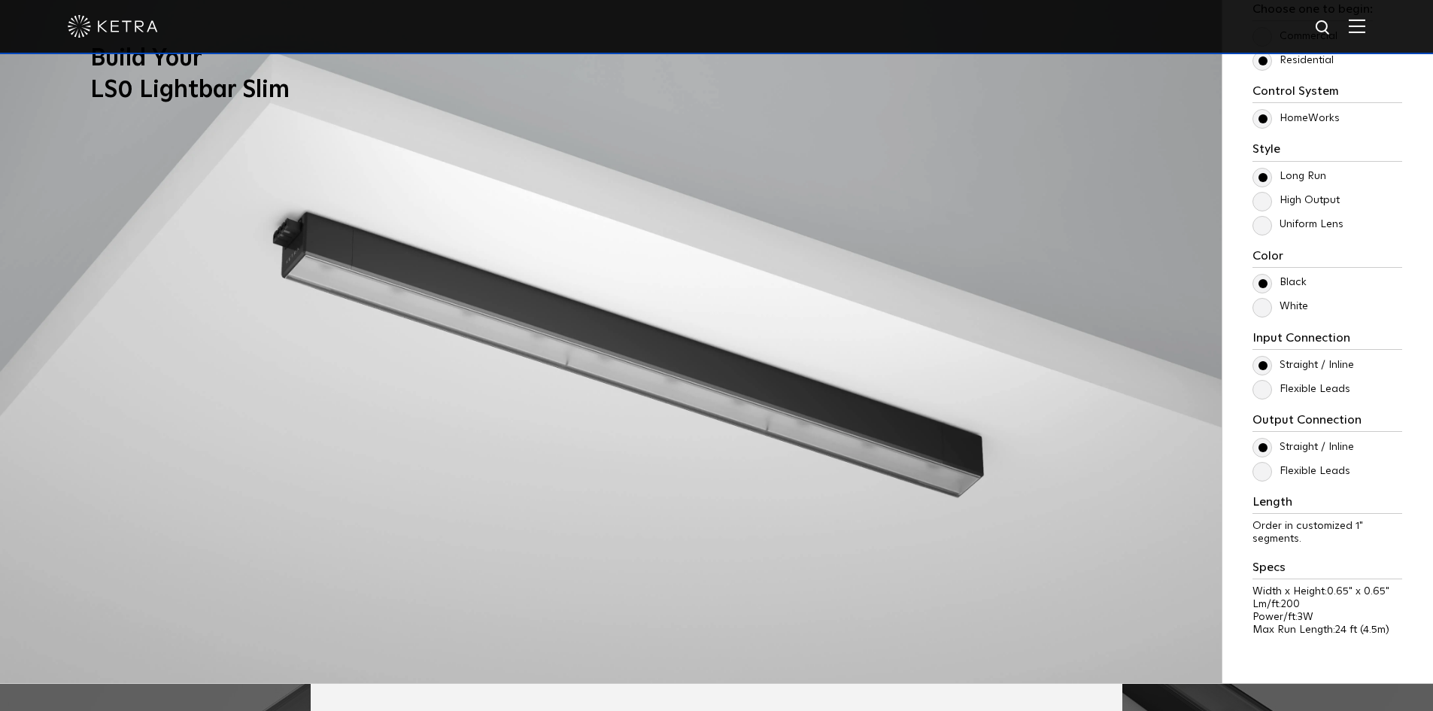
click at [1288, 306] on label "White" at bounding box center [1281, 306] width 56 height 13
click at [0, 0] on input "White" at bounding box center [0, 0] width 0 height 0
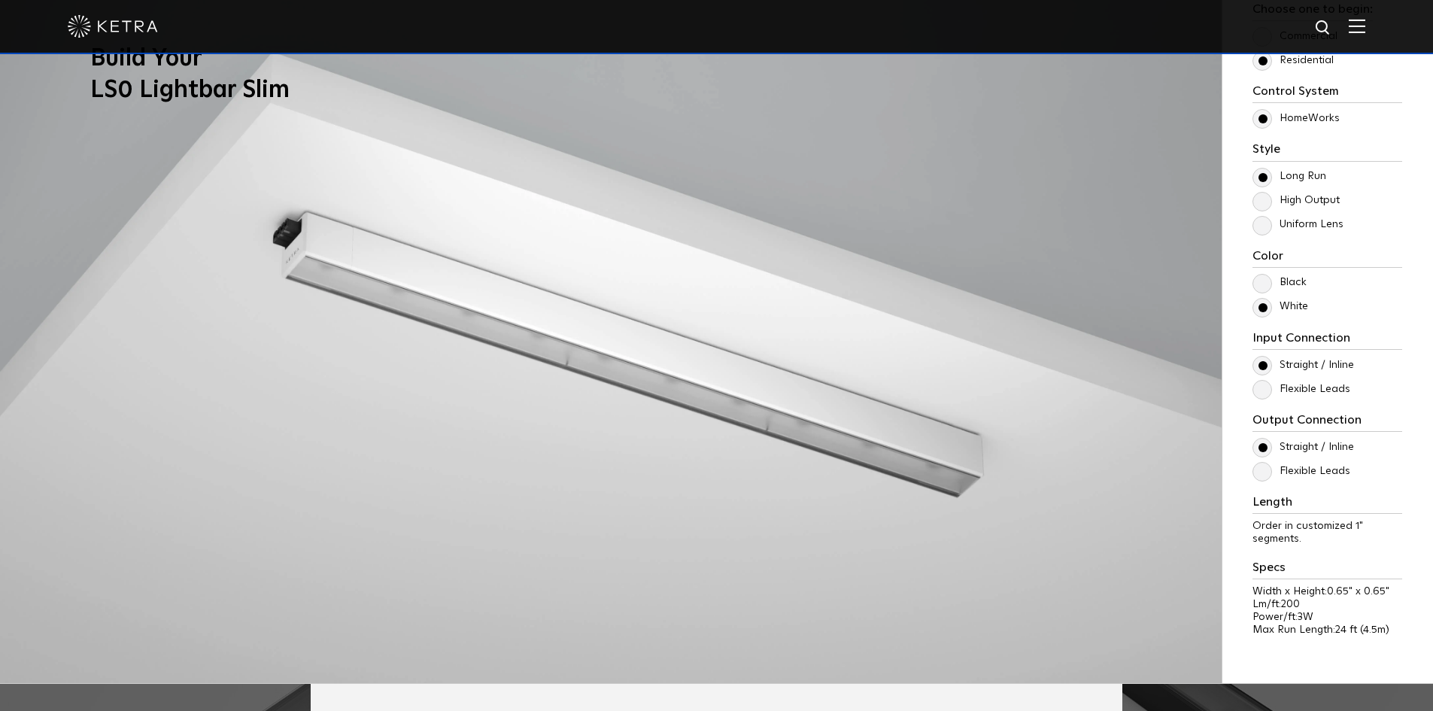
click at [1296, 283] on label "Black" at bounding box center [1280, 282] width 54 height 13
click at [0, 0] on input "Black" at bounding box center [0, 0] width 0 height 0
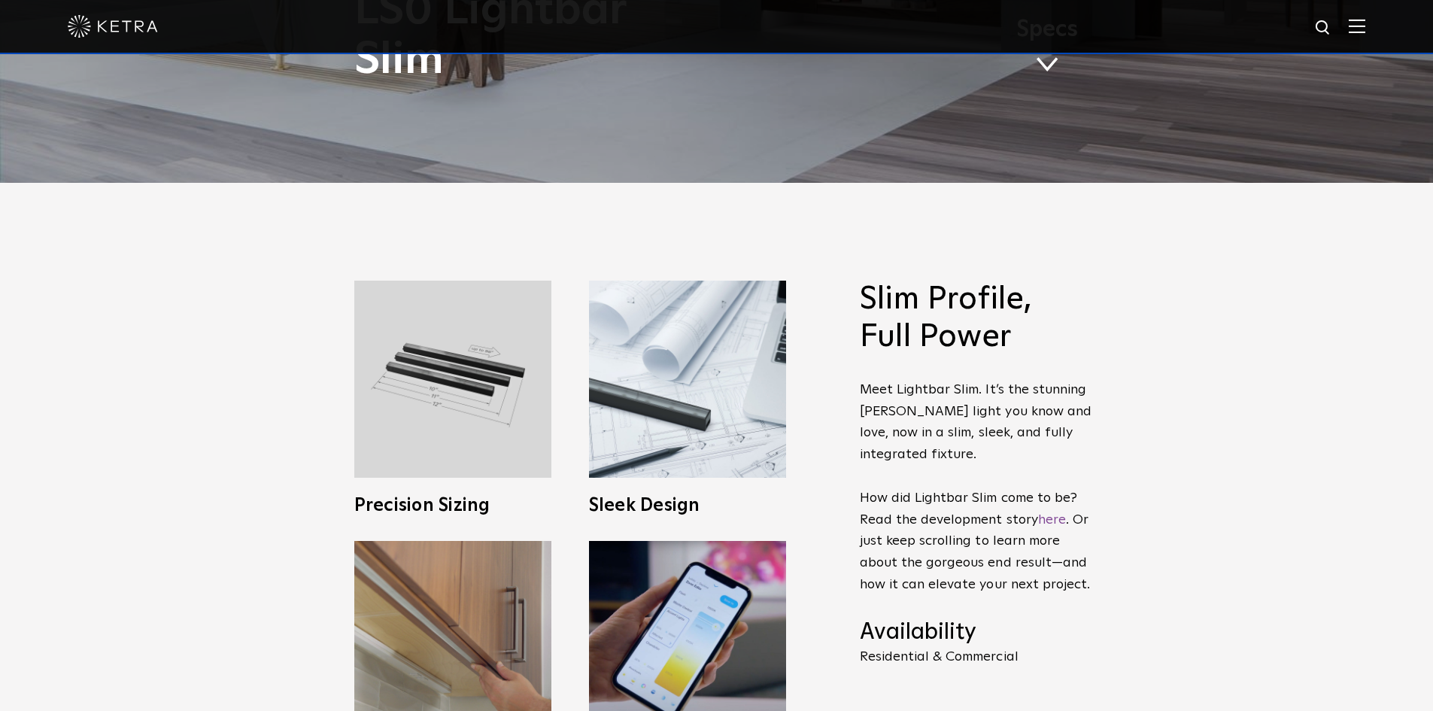
scroll to position [677, 0]
